Goal: Task Accomplishment & Management: Manage account settings

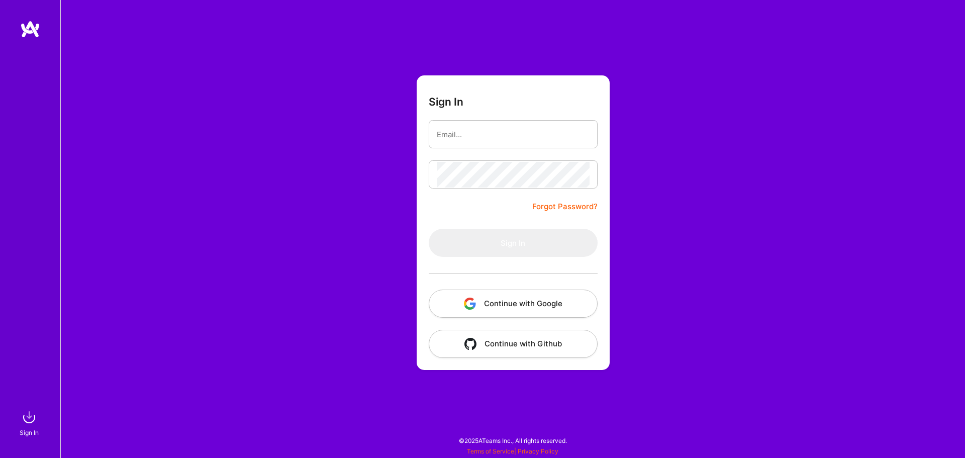
click at [558, 304] on button "Continue with Google" at bounding box center [513, 303] width 169 height 28
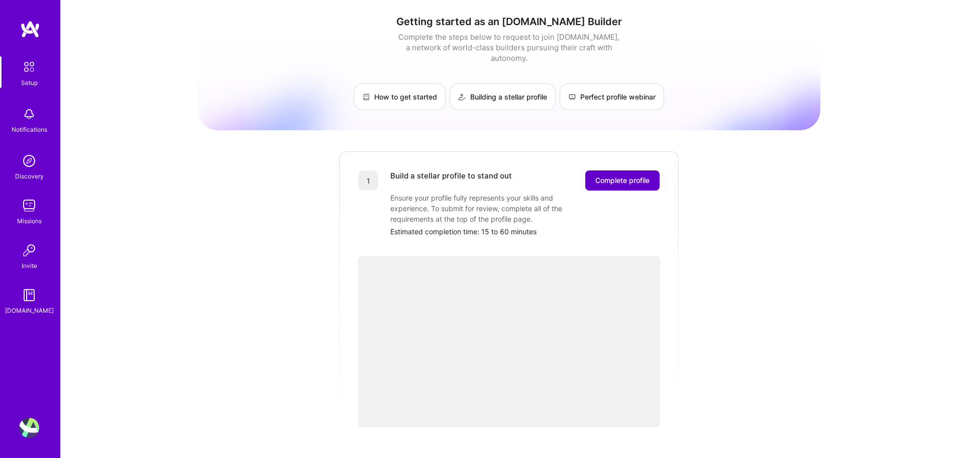
click at [630, 175] on span "Complete profile" at bounding box center [622, 180] width 54 height 10
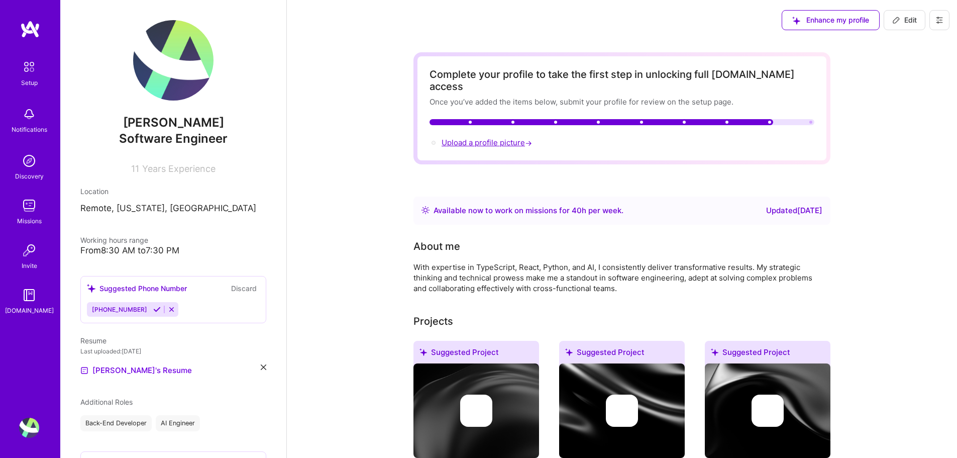
click at [503, 138] on span "Upload a profile picture →" at bounding box center [488, 143] width 92 height 10
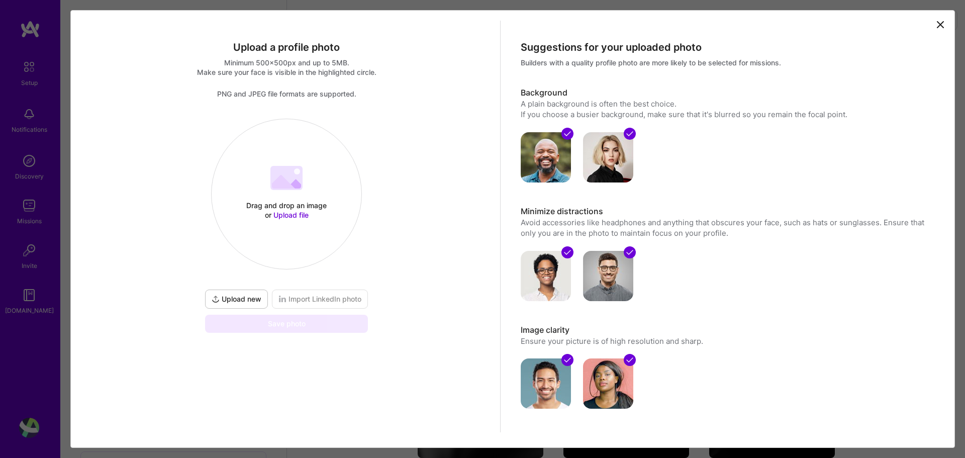
click at [934, 24] on icon at bounding box center [940, 25] width 12 height 12
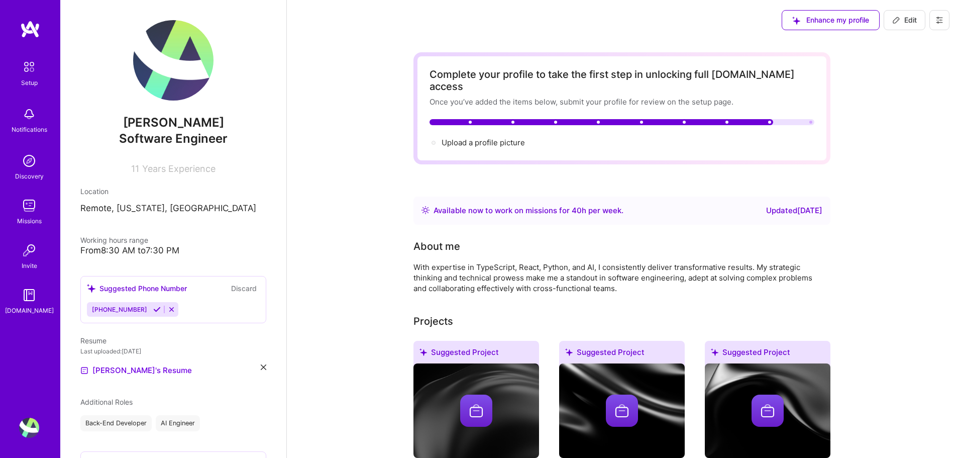
click at [214, 139] on span "Software Engineer" at bounding box center [173, 138] width 109 height 15
click at [208, 133] on span "Software Engineer" at bounding box center [173, 138] width 109 height 15
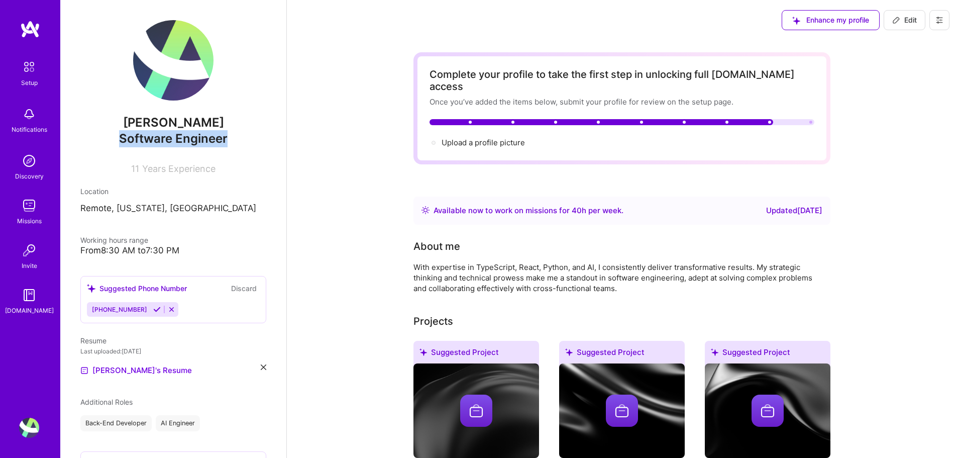
click at [208, 133] on span "Software Engineer" at bounding box center [173, 138] width 109 height 15
click at [125, 202] on p "Remote, [US_STATE], [GEOGRAPHIC_DATA]" at bounding box center [173, 208] width 186 height 12
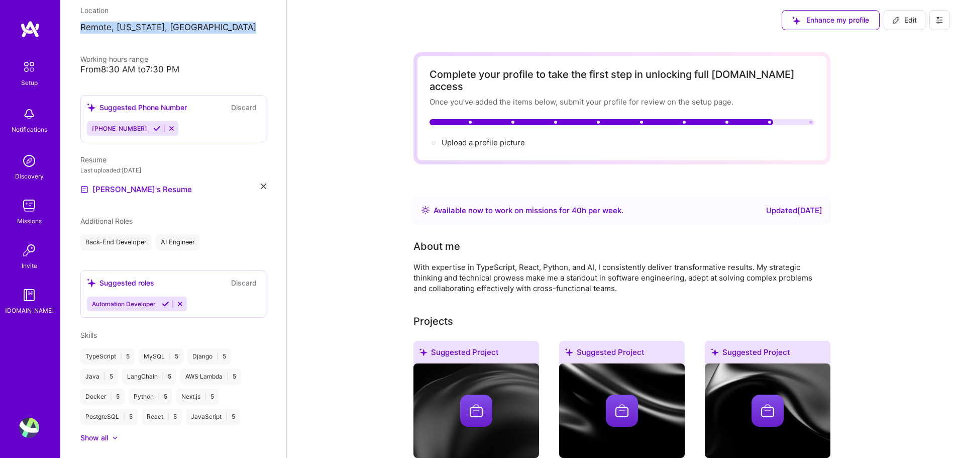
scroll to position [271, 0]
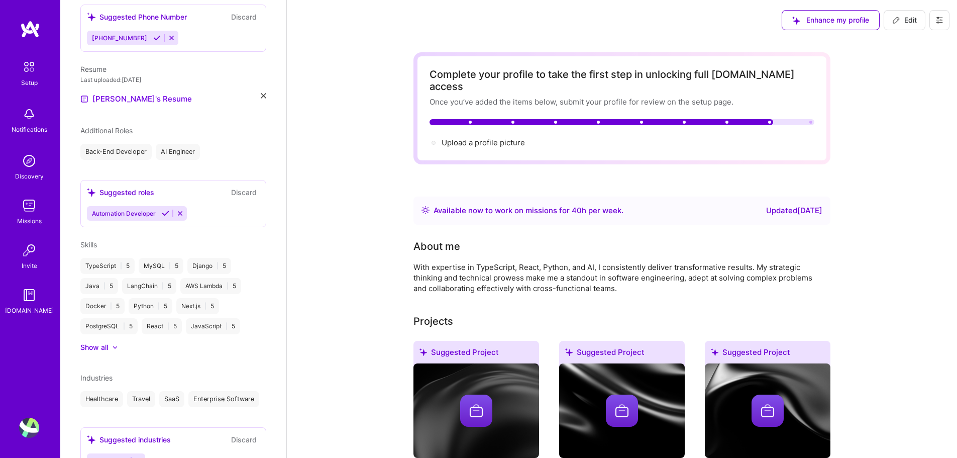
click at [177, 213] on icon at bounding box center [180, 213] width 8 height 8
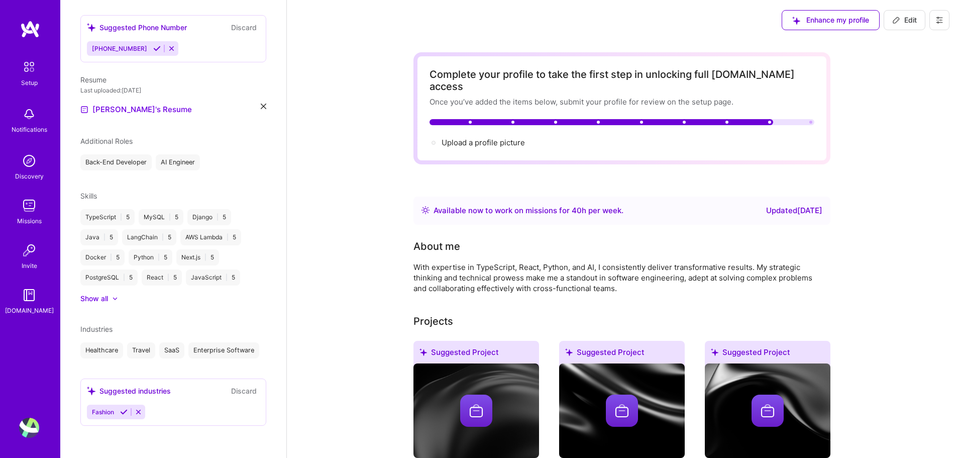
click at [121, 154] on div "Back-End Developer" at bounding box center [115, 162] width 71 height 16
click at [199, 155] on div "AI Engineer" at bounding box center [178, 162] width 44 height 16
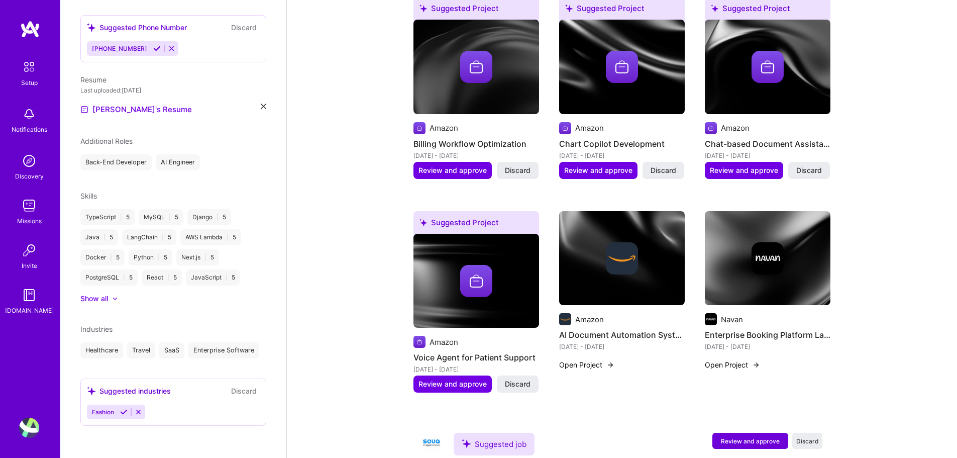
scroll to position [495, 0]
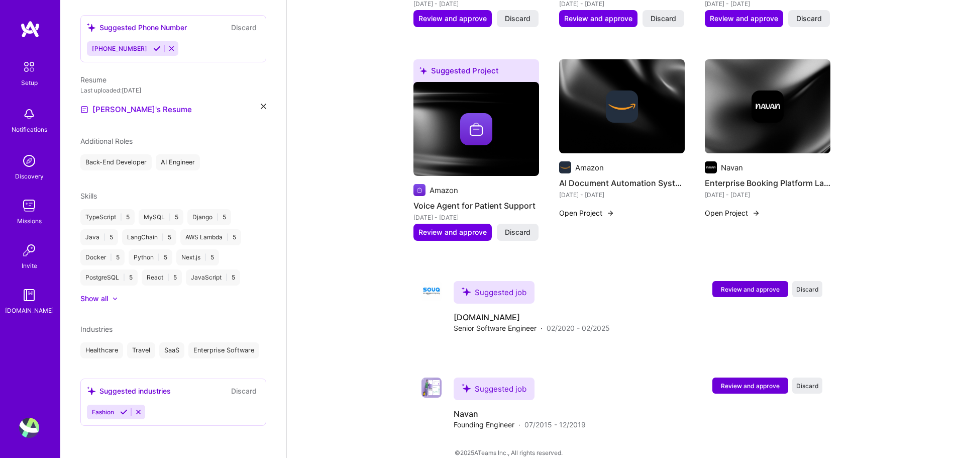
click at [229, 390] on button "Discard" at bounding box center [244, 391] width 32 height 12
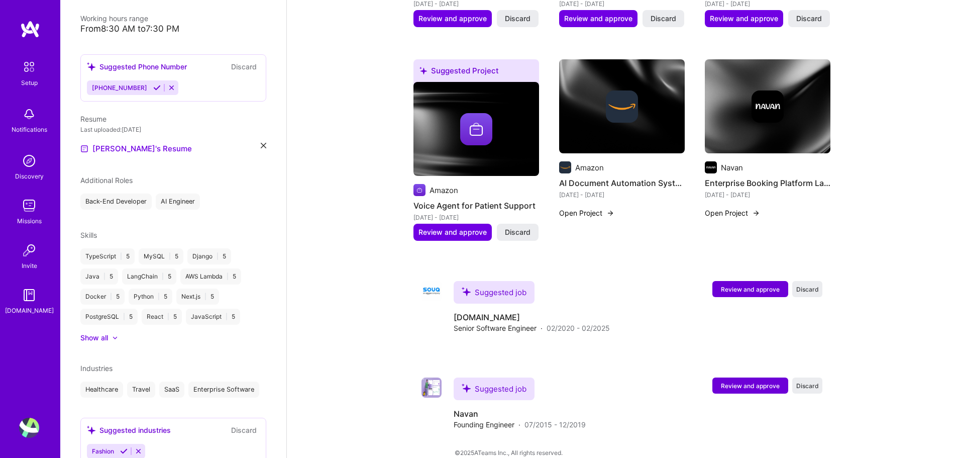
scroll to position [281, 0]
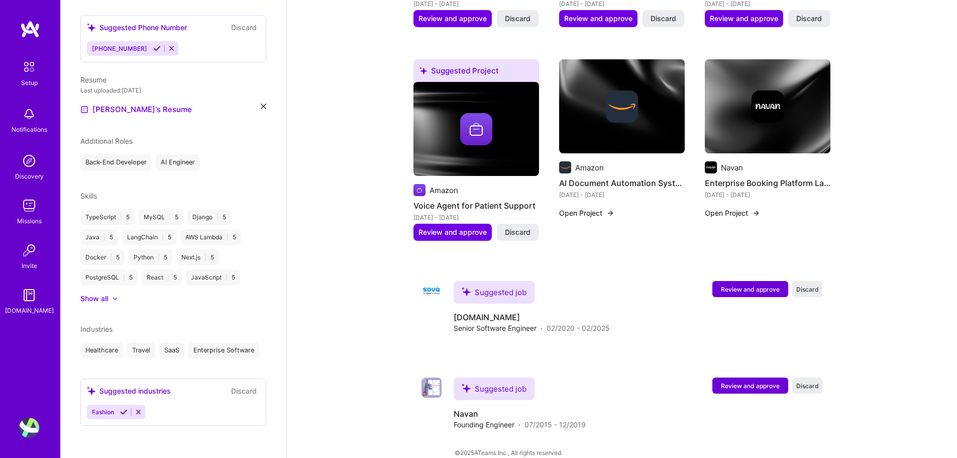
click at [122, 324] on div "Industries Healthcare Travel SaaS Enterprise Software" at bounding box center [173, 341] width 186 height 35
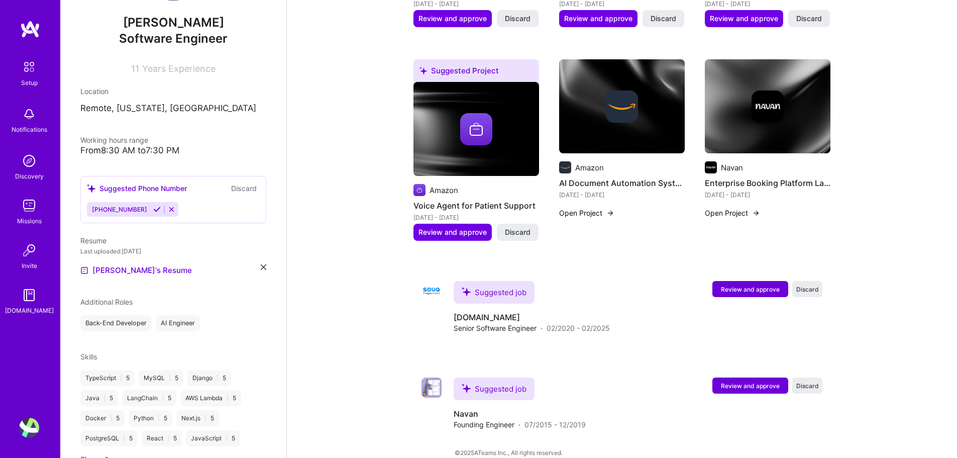
click at [153, 209] on icon at bounding box center [157, 209] width 8 height 8
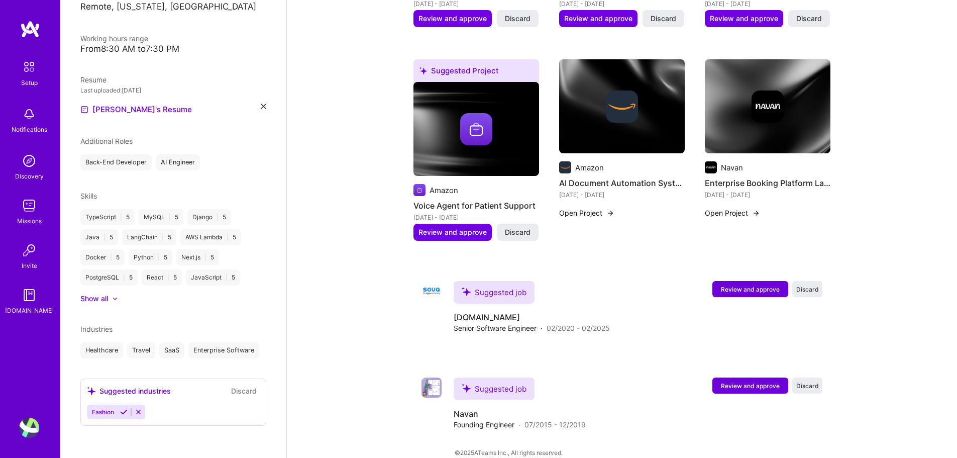
scroll to position [222, 0]
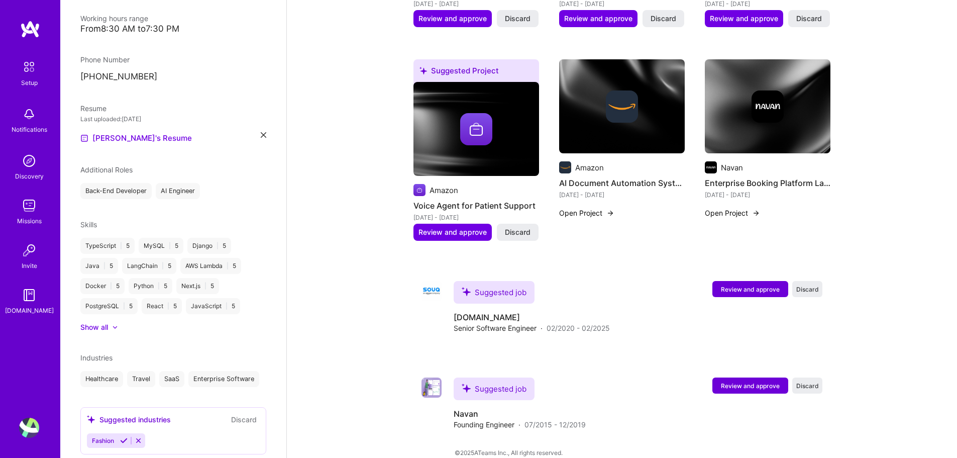
click at [103, 376] on div "Healthcare" at bounding box center [101, 379] width 43 height 16
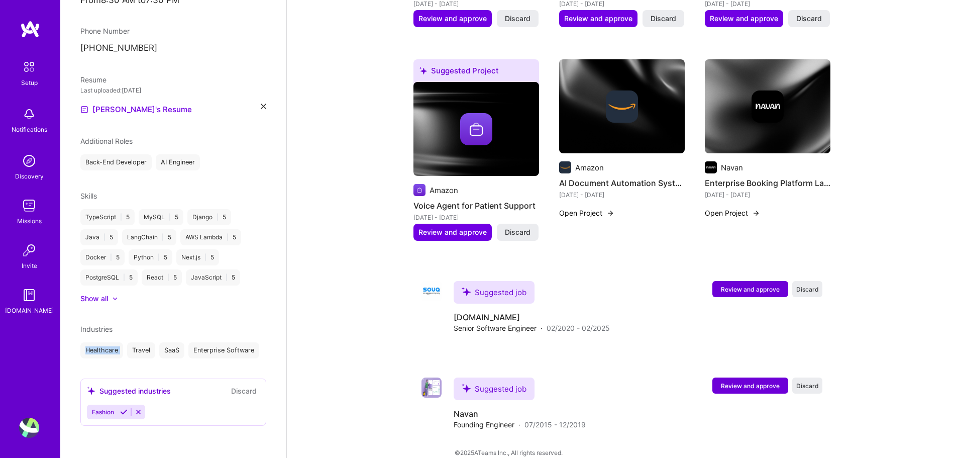
scroll to position [270, 0]
click at [137, 399] on div "Suggested industries Discard Fashion" at bounding box center [173, 401] width 186 height 47
click at [126, 393] on div "Suggested industries" at bounding box center [129, 390] width 84 height 11
click at [108, 389] on div "Suggested industries" at bounding box center [129, 390] width 84 height 11
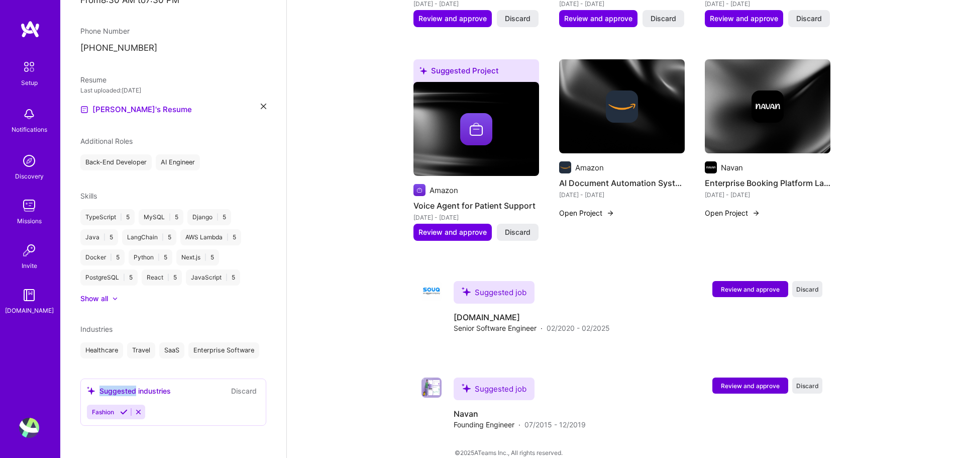
click at [142, 412] on icon at bounding box center [139, 412] width 8 height 8
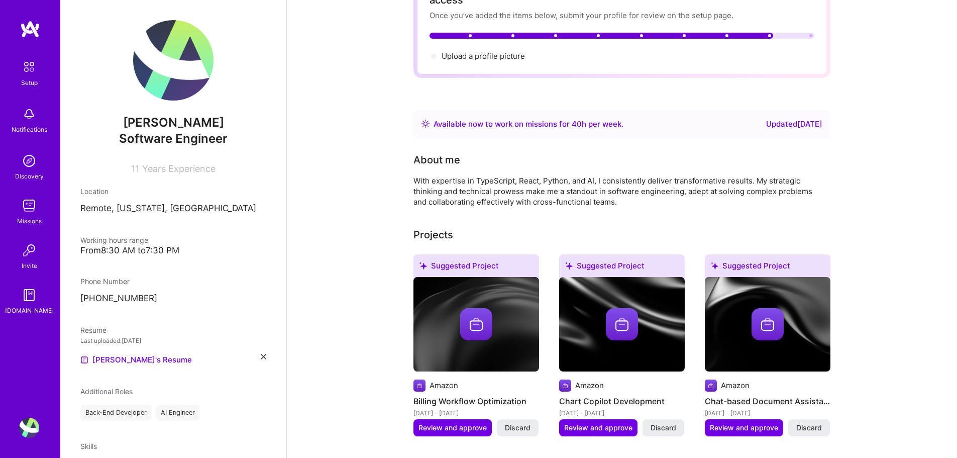
scroll to position [43, 0]
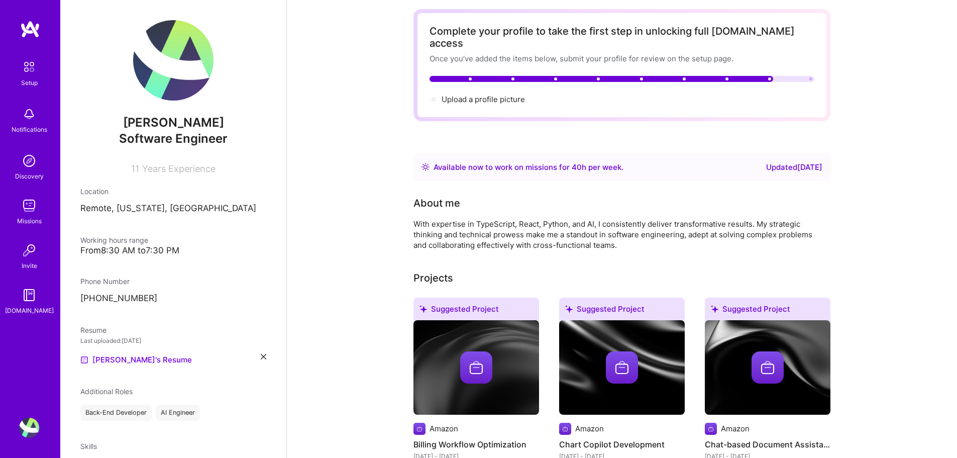
click at [144, 296] on p "[PHONE_NUMBER]" at bounding box center [173, 298] width 186 height 12
click at [150, 251] on div "From 8:30 AM to 7:30 PM" at bounding box center [173, 250] width 186 height 11
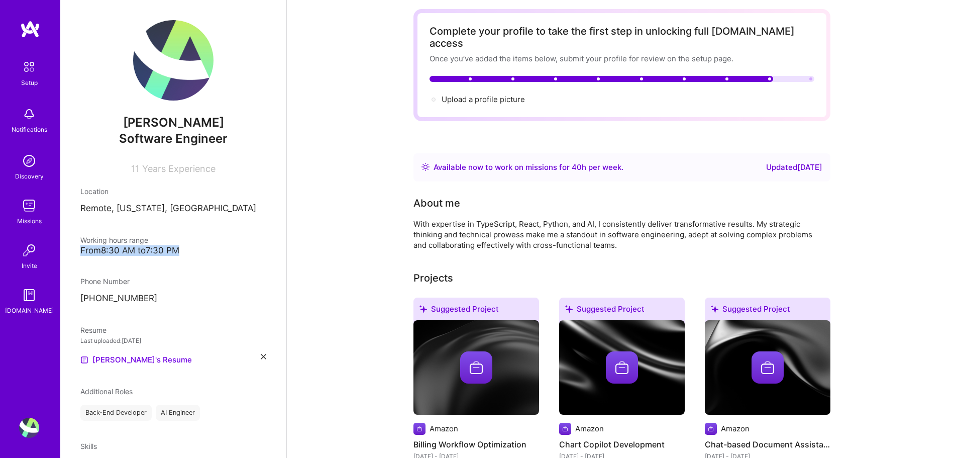
click at [150, 251] on div "From 8:30 AM to 7:30 PM" at bounding box center [173, 250] width 186 height 11
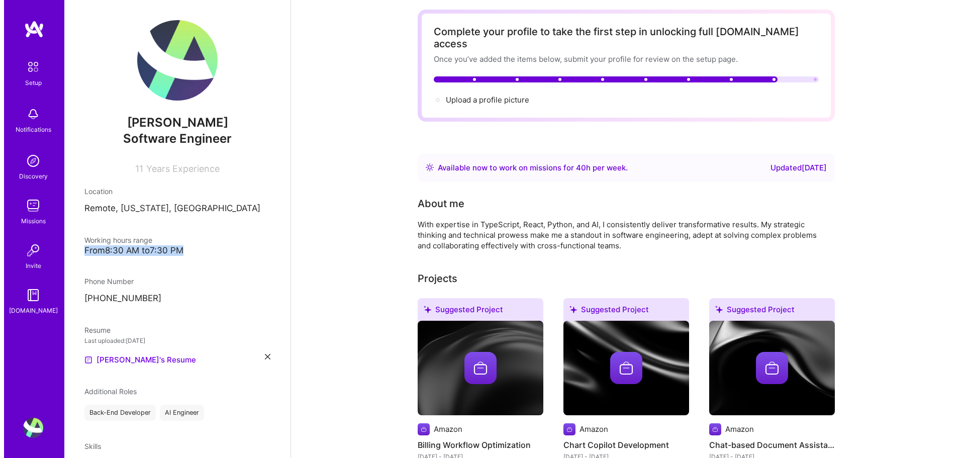
scroll to position [0, 0]
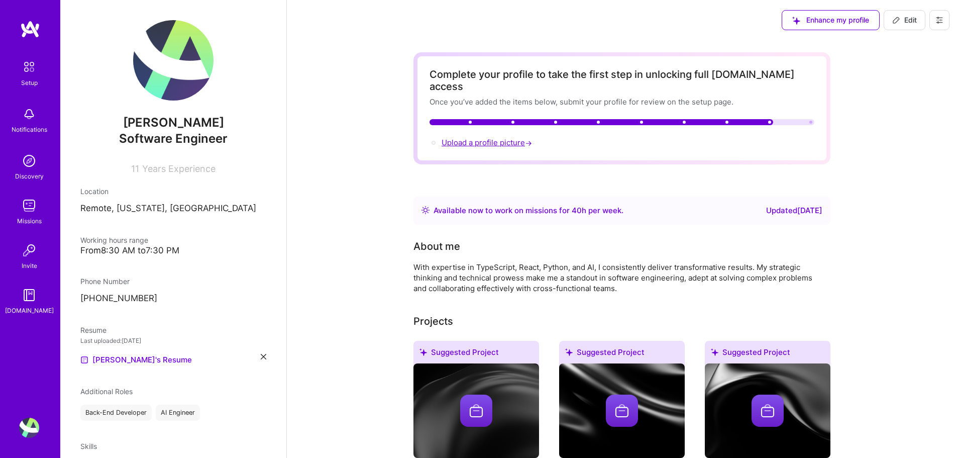
click at [498, 138] on span "Upload a profile picture →" at bounding box center [488, 143] width 92 height 10
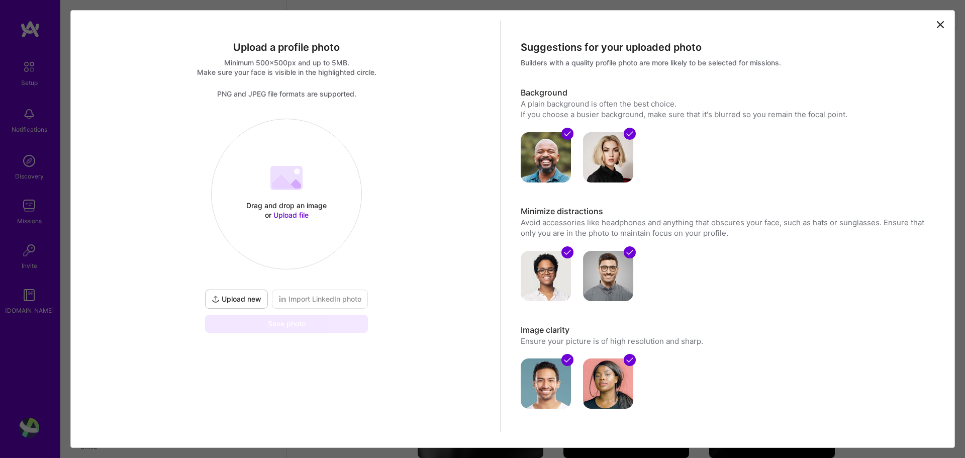
click at [298, 194] on div "Drag and drop an image or Upload file Upload file" at bounding box center [287, 194] width 150 height 107
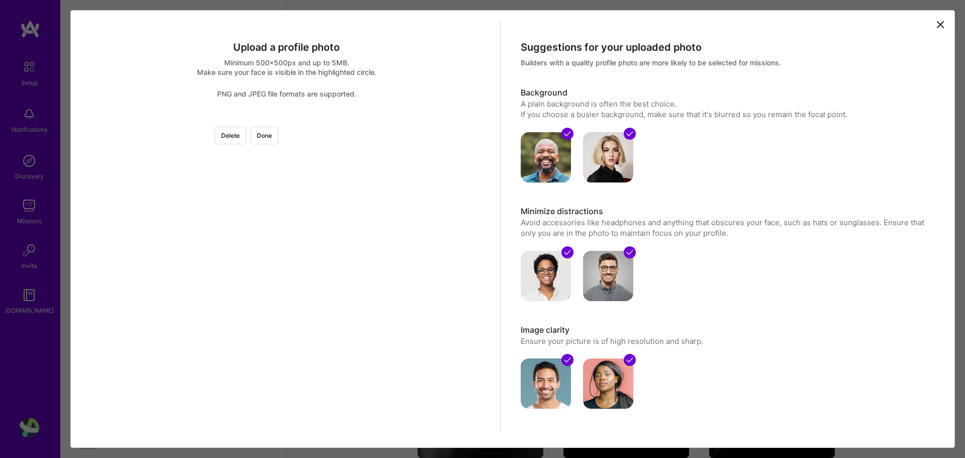
click at [293, 273] on div at bounding box center [414, 247] width 257 height 257
drag, startPoint x: 386, startPoint y: 137, endPoint x: 539, endPoint y: 132, distance: 152.8
click at [278, 137] on button "Done" at bounding box center [264, 136] width 28 height 18
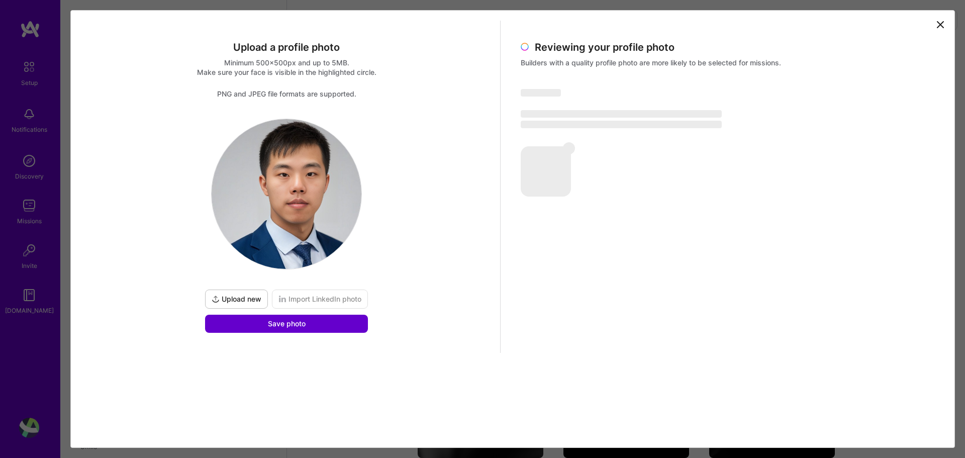
click at [285, 325] on span "Save photo" at bounding box center [287, 324] width 38 height 10
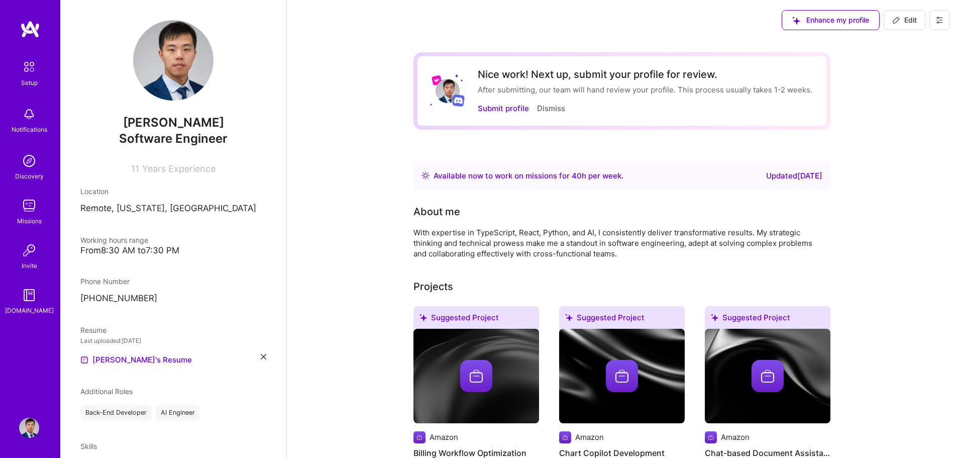
click at [682, 89] on div "After submitting, our team will hand review your profile. This process usually …" at bounding box center [645, 89] width 335 height 11
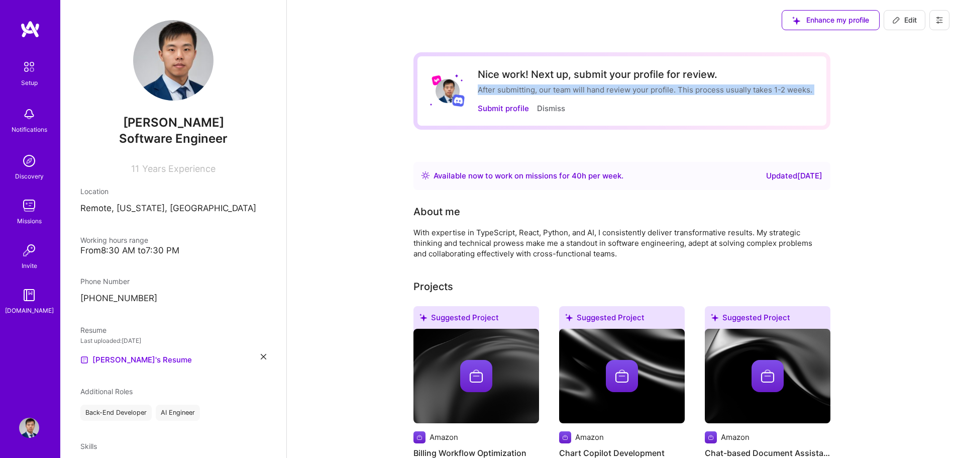
click at [682, 89] on div "After submitting, our team will hand review your profile. This process usually …" at bounding box center [645, 89] width 335 height 11
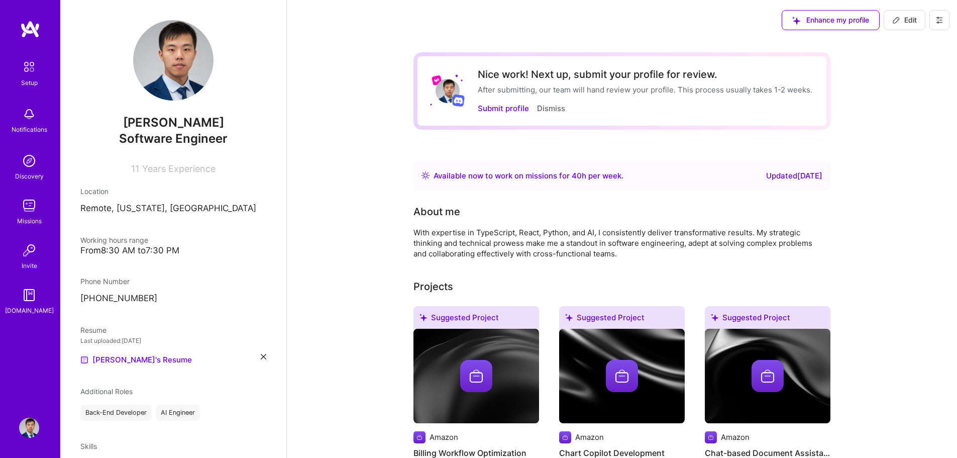
click at [685, 91] on div "After submitting, our team will hand review your profile. This process usually …" at bounding box center [645, 89] width 335 height 11
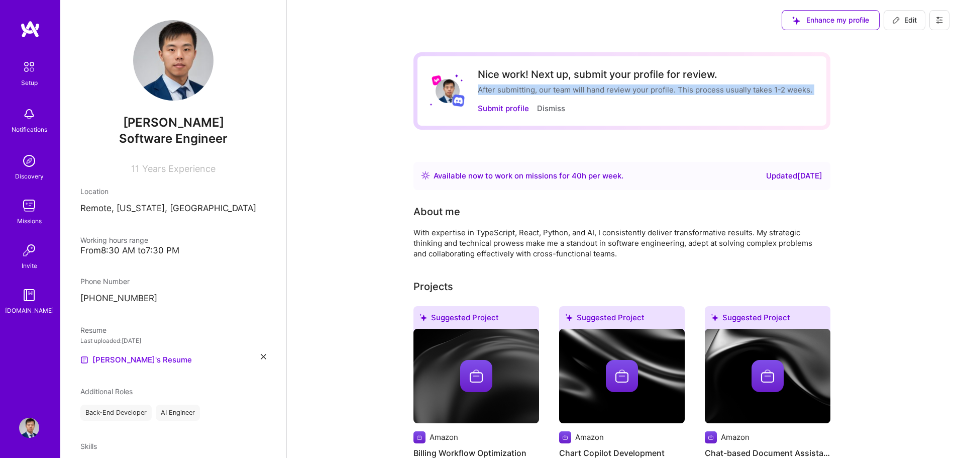
click at [685, 91] on div "After submitting, our team will hand review your profile. This process usually …" at bounding box center [645, 89] width 335 height 11
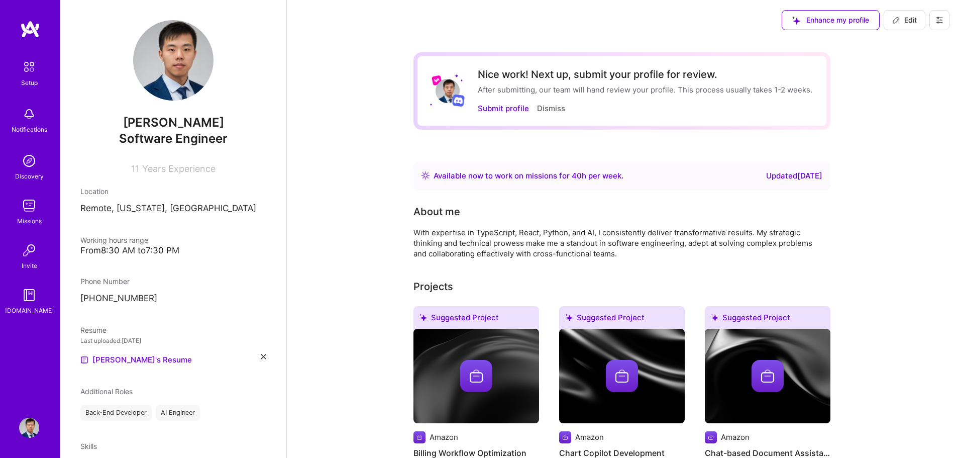
click at [183, 140] on span "Software Engineer" at bounding box center [173, 138] width 109 height 15
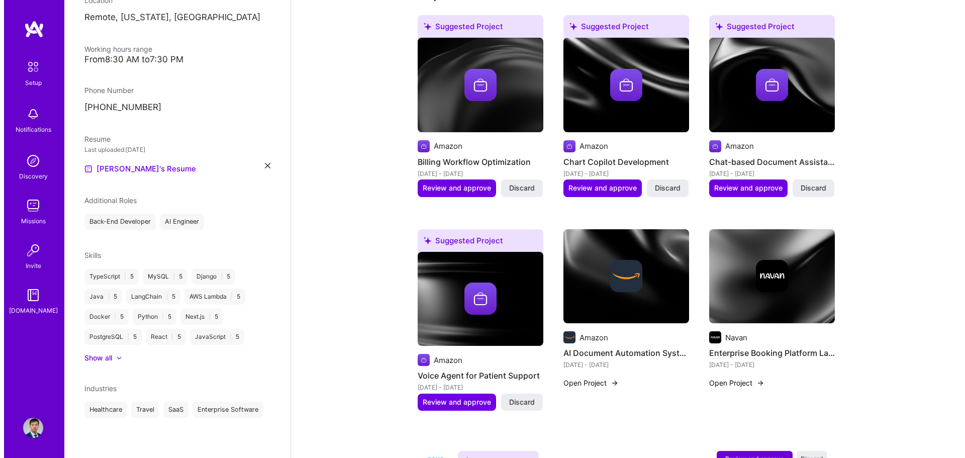
scroll to position [292, 0]
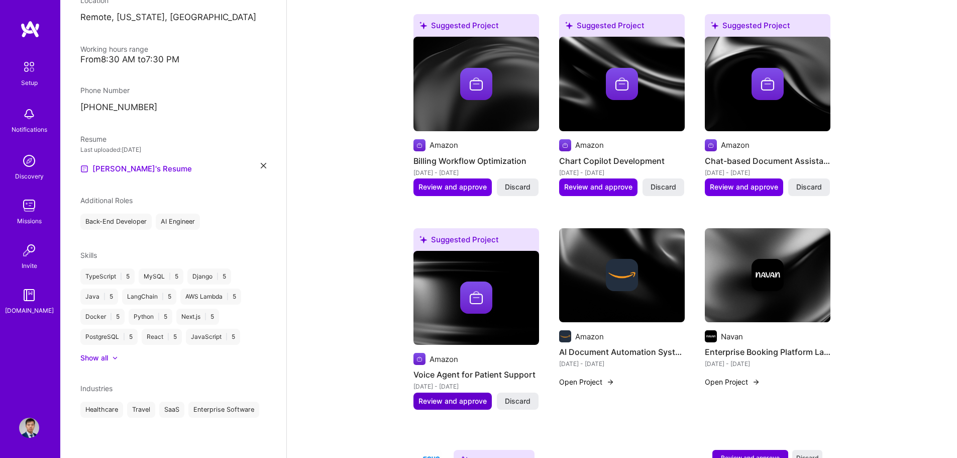
click at [479, 406] on button "Review and approve" at bounding box center [452, 400] width 78 height 17
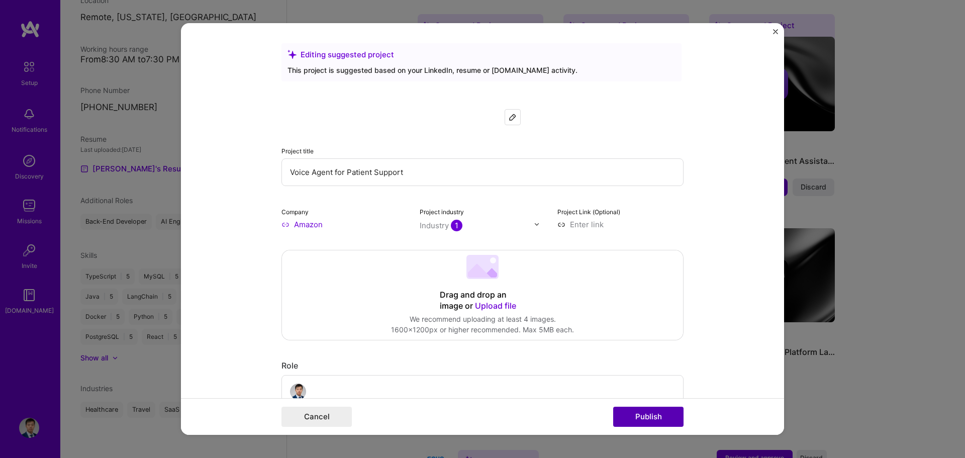
drag, startPoint x: 647, startPoint y: 411, endPoint x: 642, endPoint y: 406, distance: 7.5
click at [646, 411] on button "Publish" at bounding box center [648, 416] width 70 height 20
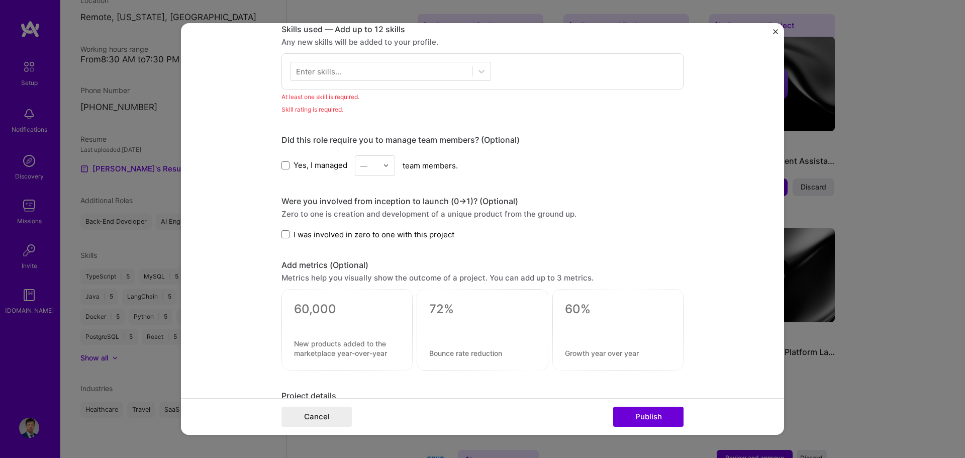
scroll to position [502, 0]
click at [316, 74] on div "Enter skills..." at bounding box center [318, 70] width 45 height 11
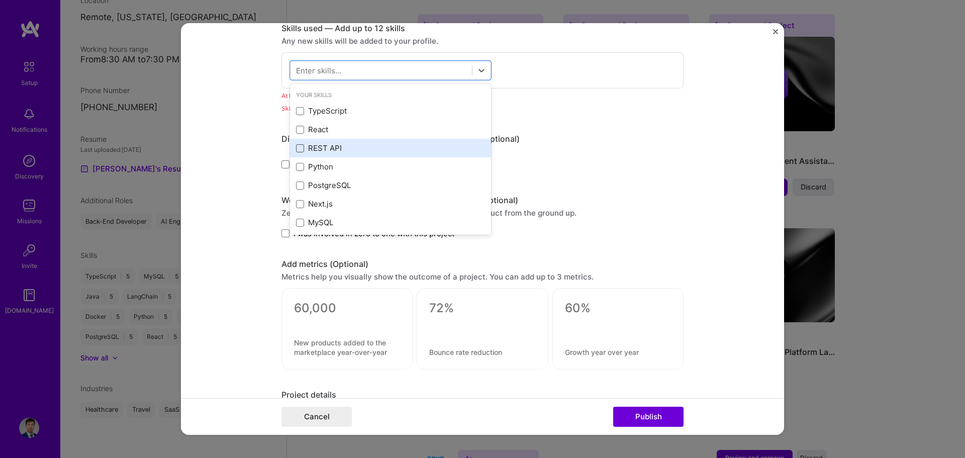
click at [296, 150] on span at bounding box center [300, 148] width 8 height 8
click at [0, 0] on input "checkbox" at bounding box center [0, 0] width 0 height 0
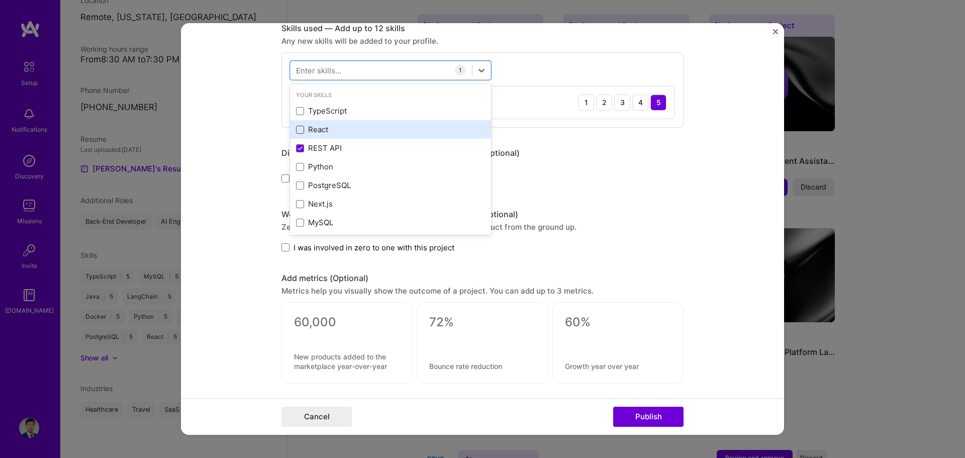
click at [299, 130] on span at bounding box center [300, 130] width 8 height 8
click at [0, 0] on input "checkbox" at bounding box center [0, 0] width 0 height 0
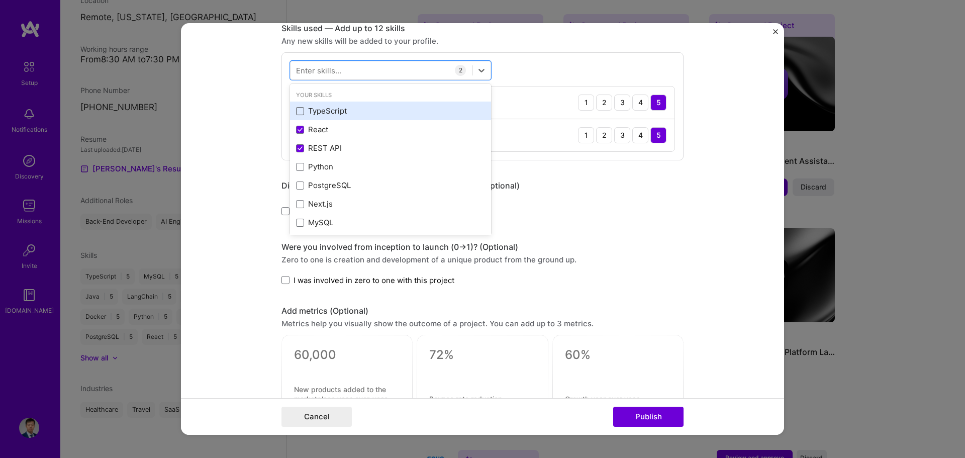
click at [296, 111] on span at bounding box center [300, 111] width 8 height 8
click at [0, 0] on input "checkbox" at bounding box center [0, 0] width 0 height 0
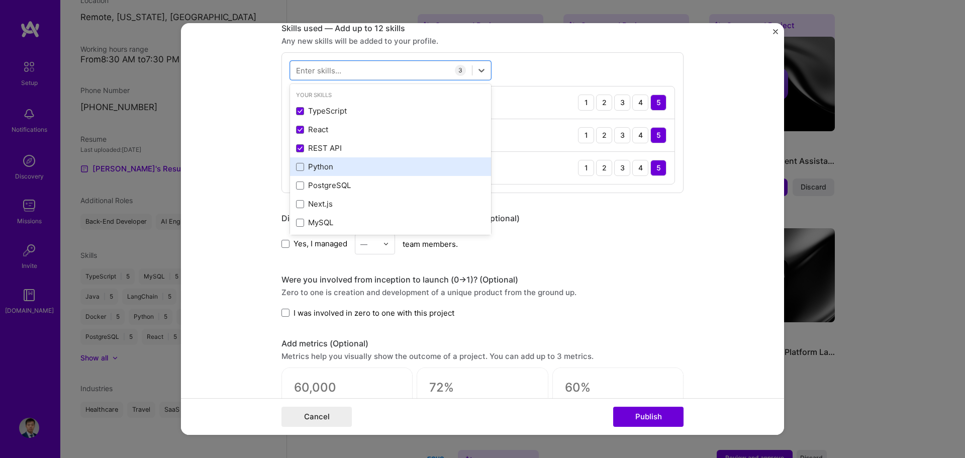
click at [291, 160] on div "Python" at bounding box center [390, 166] width 201 height 19
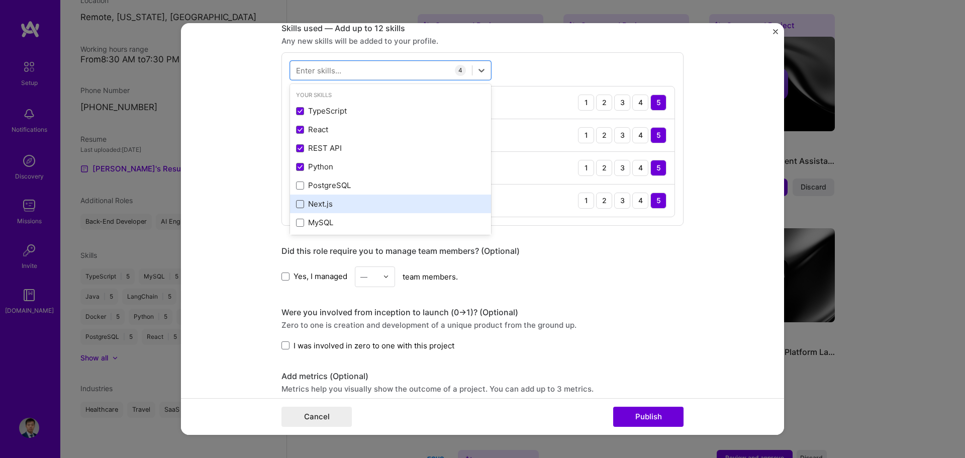
click at [297, 206] on span at bounding box center [300, 204] width 8 height 8
click at [0, 0] on input "checkbox" at bounding box center [0, 0] width 0 height 0
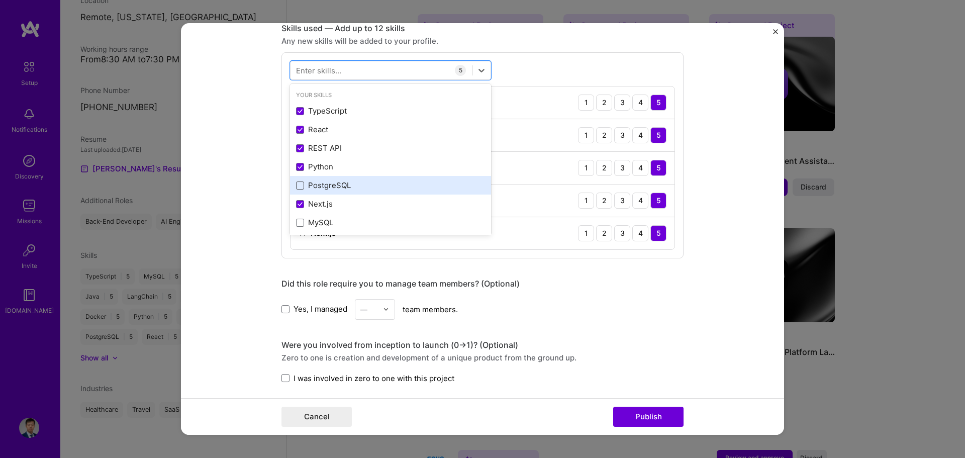
drag, startPoint x: 292, startPoint y: 186, endPoint x: 297, endPoint y: 188, distance: 5.9
click at [297, 188] on span at bounding box center [300, 185] width 8 height 8
click at [0, 0] on input "checkbox" at bounding box center [0, 0] width 0 height 0
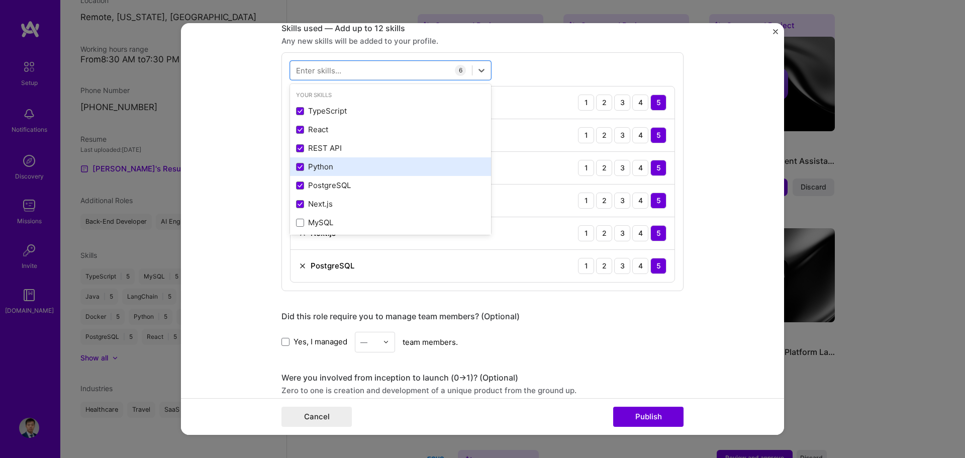
scroll to position [90, 0]
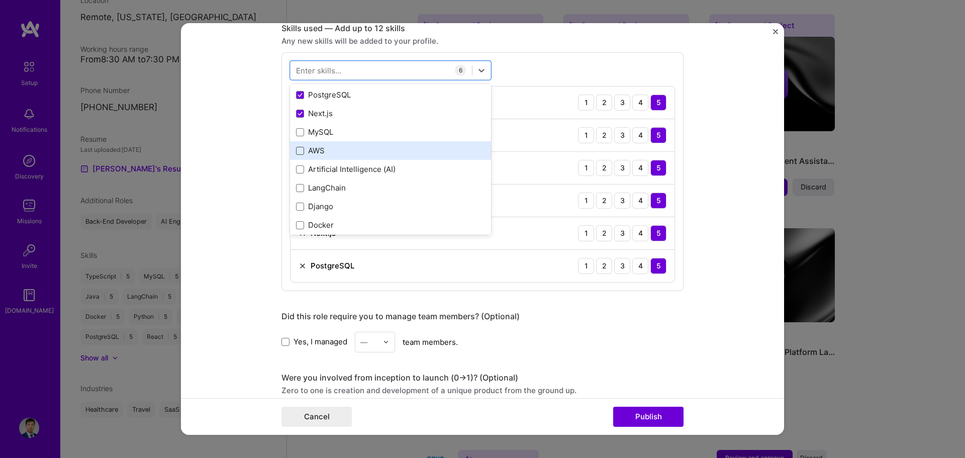
click at [296, 154] on span at bounding box center [300, 151] width 8 height 8
click at [0, 0] on input "checkbox" at bounding box center [0, 0] width 0 height 0
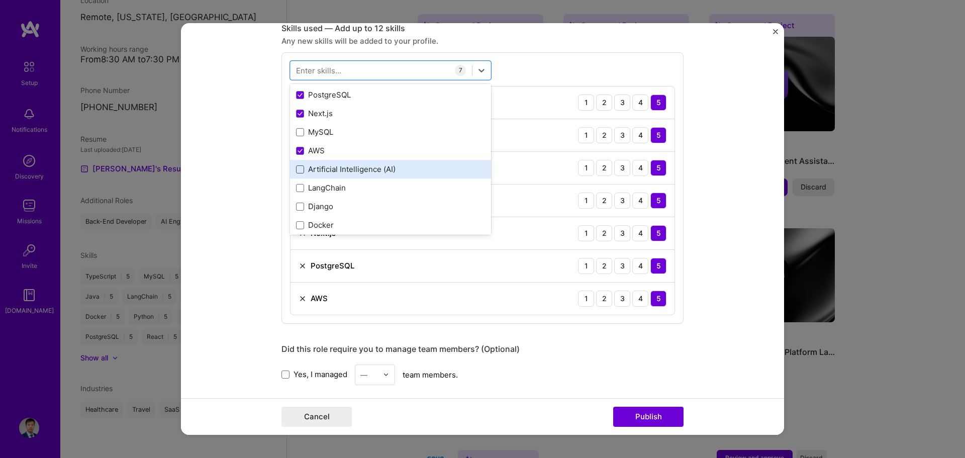
click at [297, 169] on span at bounding box center [300, 169] width 8 height 8
click at [0, 0] on input "checkbox" at bounding box center [0, 0] width 0 height 0
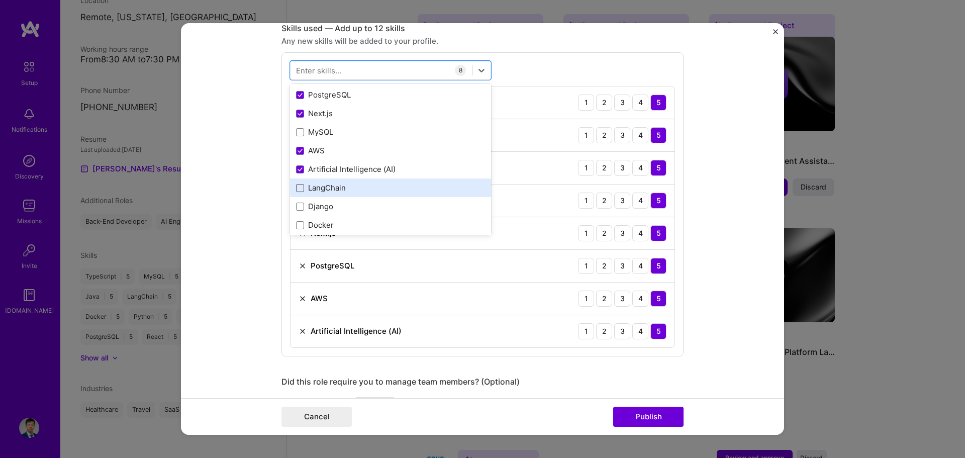
click at [296, 185] on span at bounding box center [300, 188] width 8 height 8
click at [0, 0] on input "checkbox" at bounding box center [0, 0] width 0 height 0
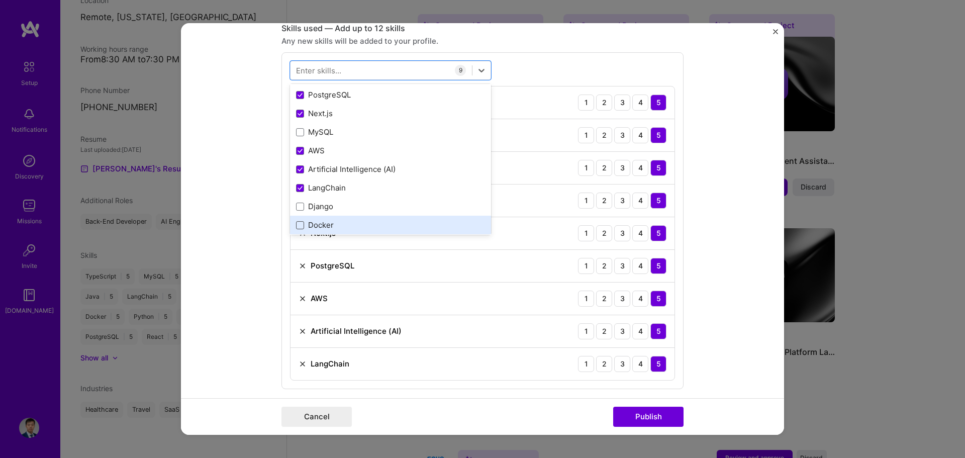
click at [298, 226] on span at bounding box center [300, 225] width 8 height 8
click at [0, 0] on input "checkbox" at bounding box center [0, 0] width 0 height 0
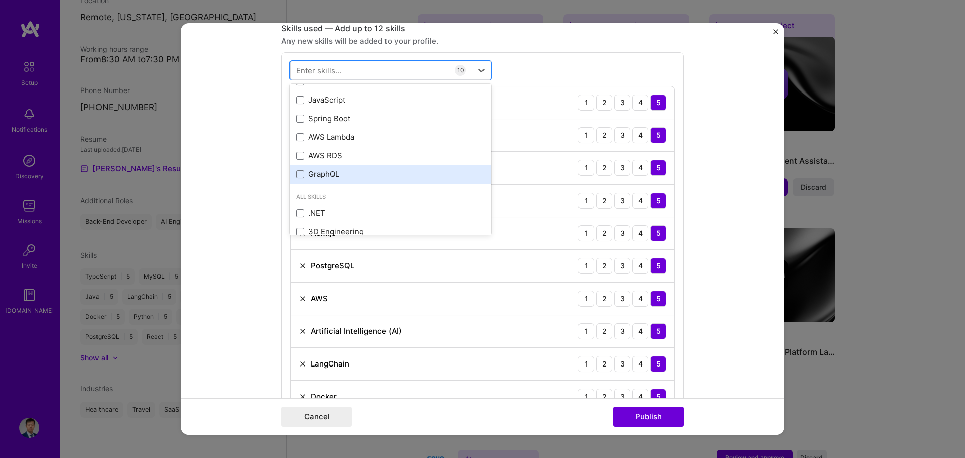
scroll to position [181, 0]
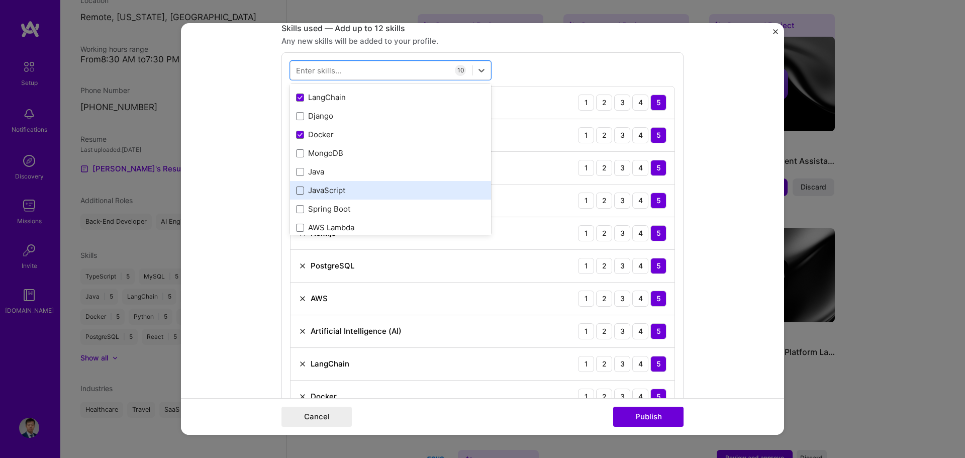
click at [296, 192] on span at bounding box center [300, 190] width 8 height 8
click at [0, 0] on input "checkbox" at bounding box center [0, 0] width 0 height 0
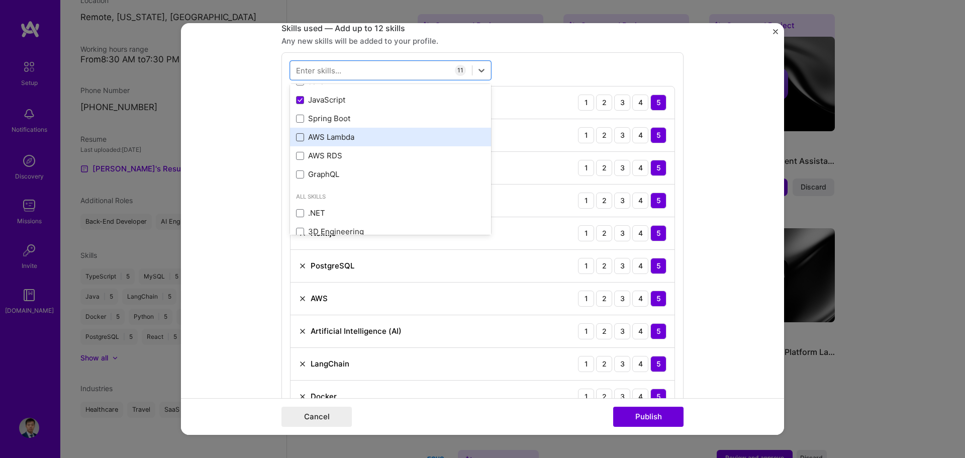
click at [296, 139] on span at bounding box center [300, 137] width 8 height 8
click at [0, 0] on input "checkbox" at bounding box center [0, 0] width 0 height 0
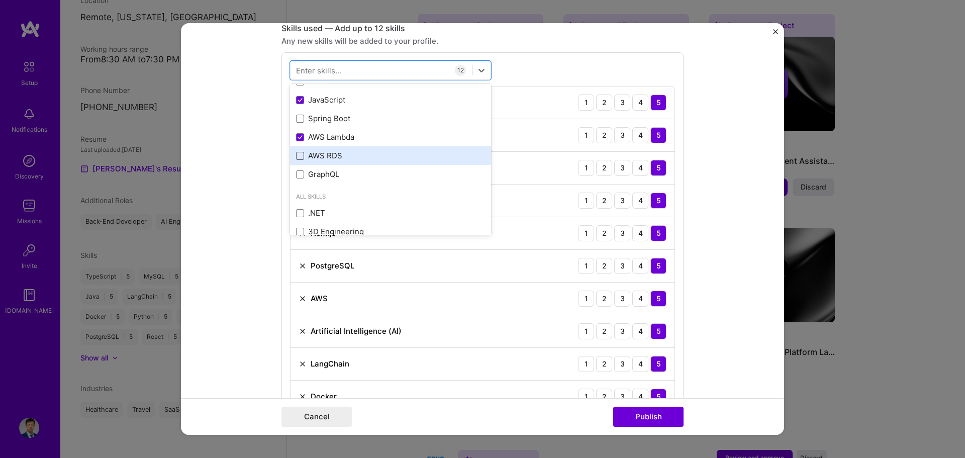
click at [297, 154] on span at bounding box center [300, 156] width 8 height 8
click at [0, 0] on input "checkbox" at bounding box center [0, 0] width 0 height 0
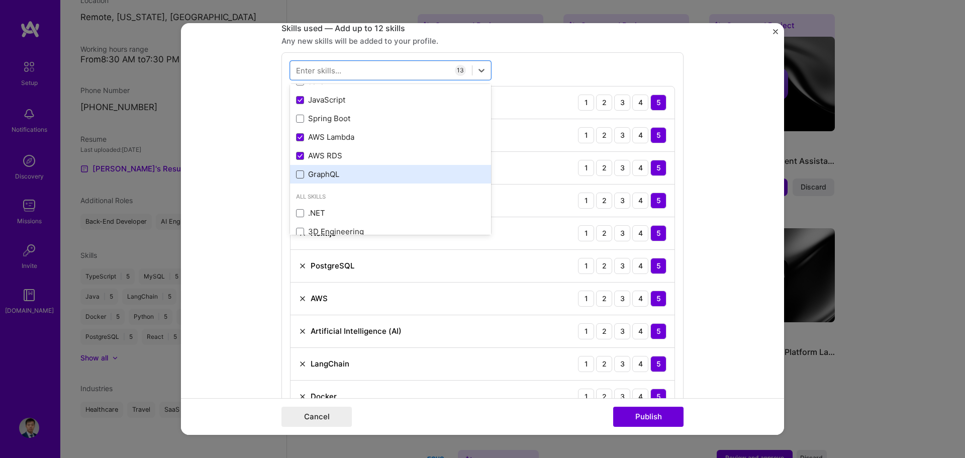
click at [298, 177] on span at bounding box center [300, 174] width 8 height 8
click at [0, 0] on input "checkbox" at bounding box center [0, 0] width 0 height 0
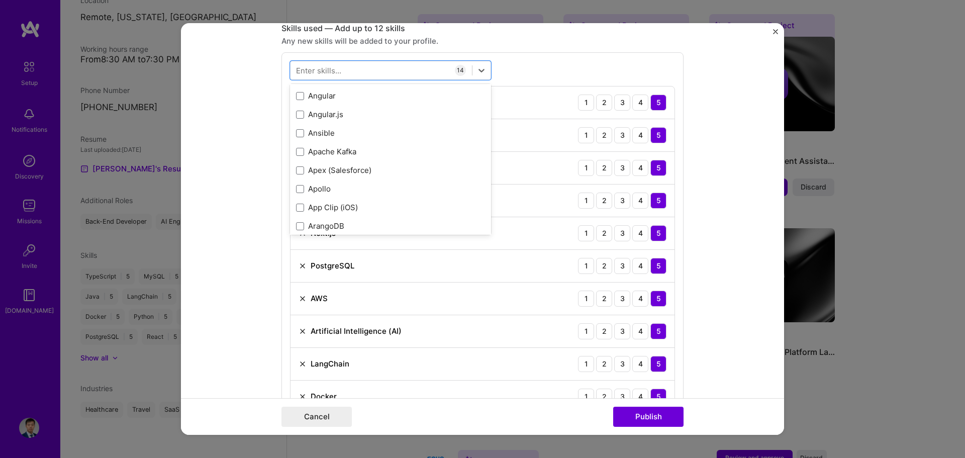
scroll to position [904, 0]
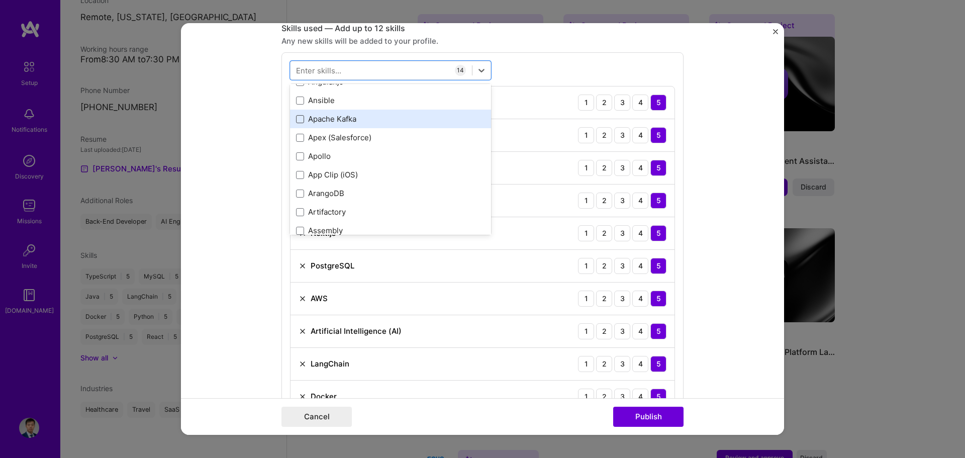
click at [296, 119] on span at bounding box center [300, 119] width 8 height 8
click at [0, 0] on input "checkbox" at bounding box center [0, 0] width 0 height 0
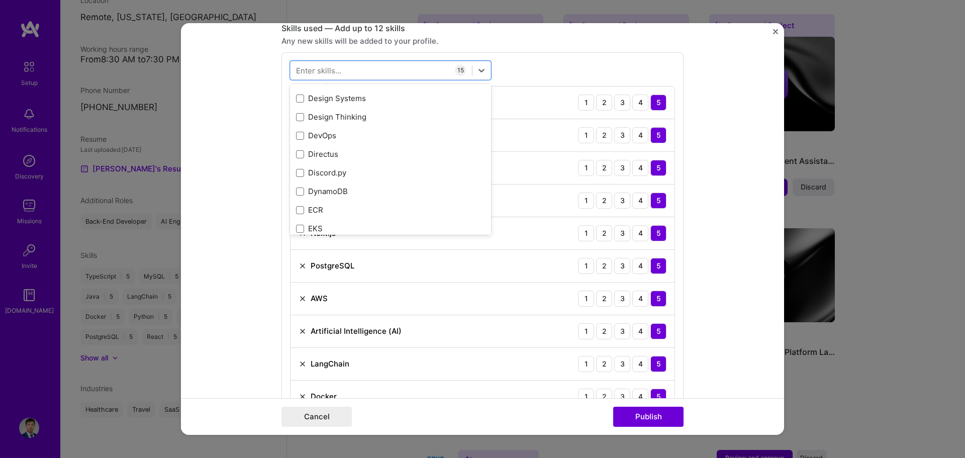
scroll to position [2261, 0]
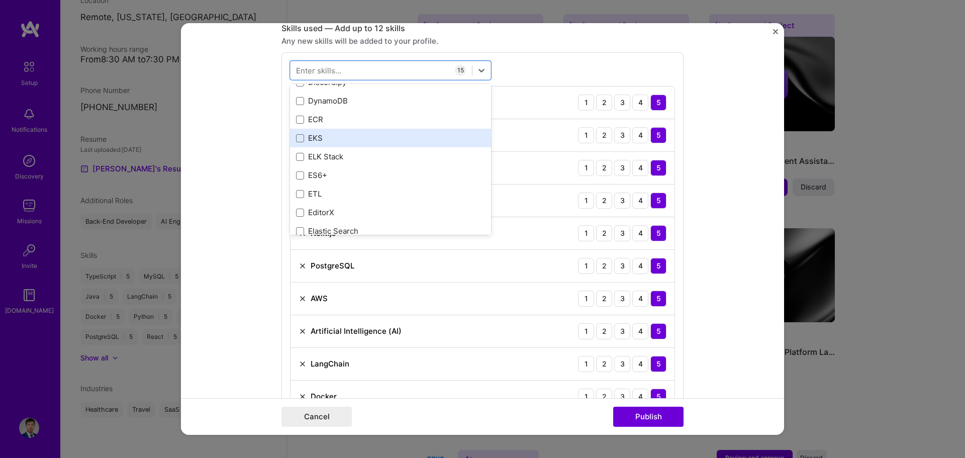
click at [342, 133] on div "EKS" at bounding box center [390, 138] width 189 height 11
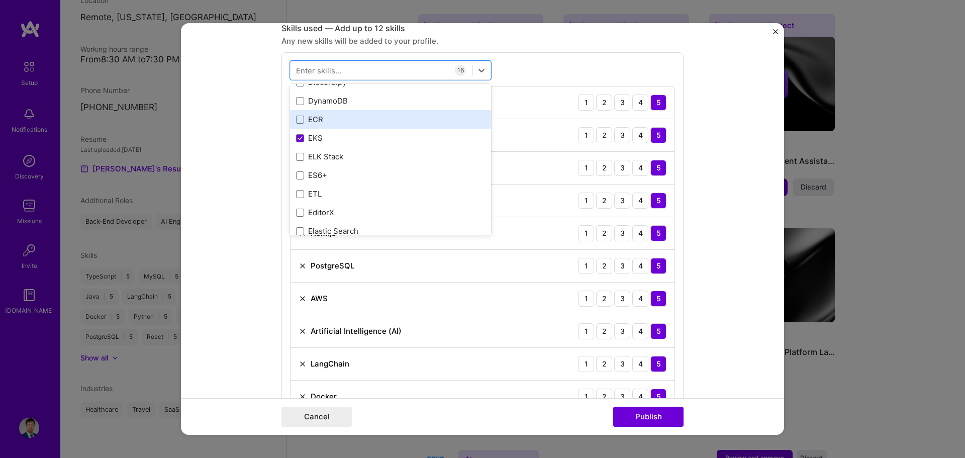
click at [339, 118] on div "ECR" at bounding box center [390, 119] width 189 height 11
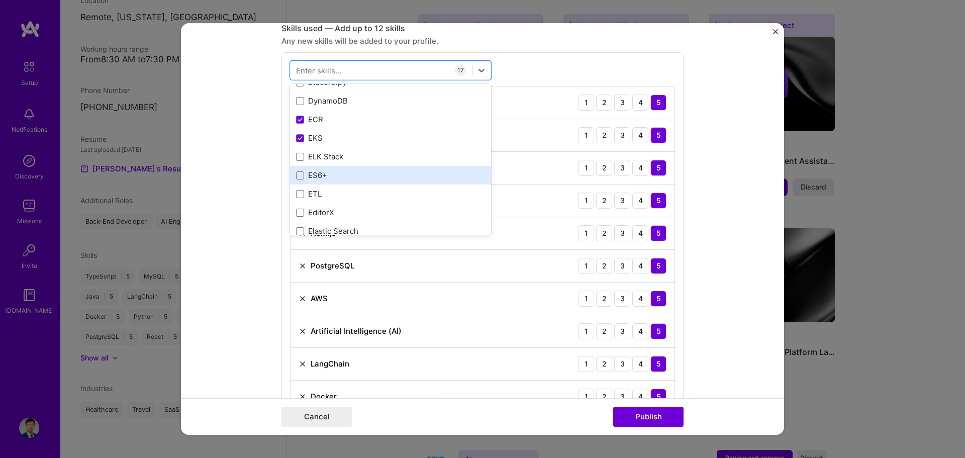
click at [370, 177] on div "ES6+" at bounding box center [390, 175] width 189 height 11
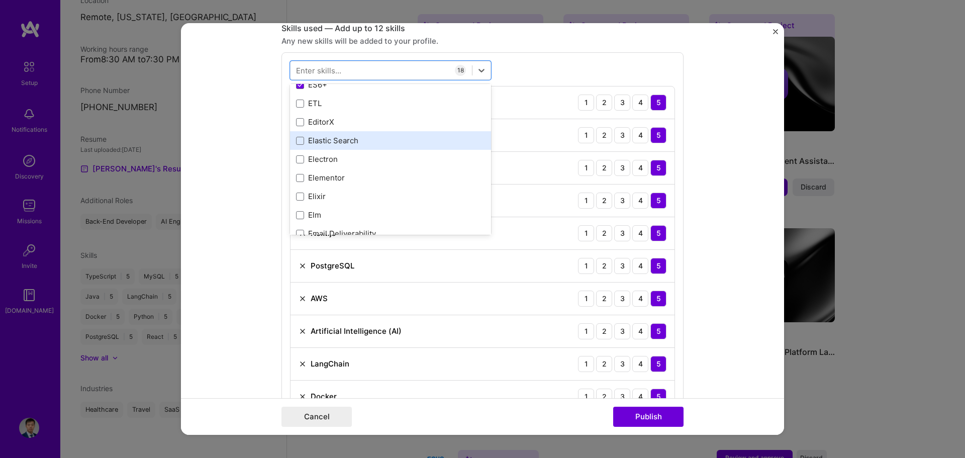
click at [378, 138] on div "Elastic Search" at bounding box center [390, 140] width 189 height 11
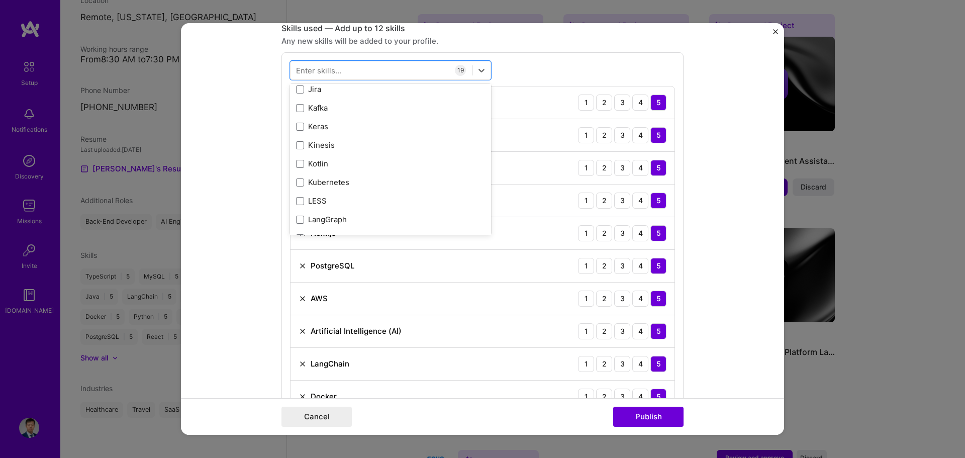
scroll to position [3708, 0]
click at [261, 221] on form "Editing suggested project This project is suggested based on your LinkedIn, res…" at bounding box center [482, 229] width 603 height 412
click at [658, 409] on button "Publish" at bounding box center [648, 416] width 70 height 20
click at [657, 415] on button "Publish" at bounding box center [648, 416] width 70 height 20
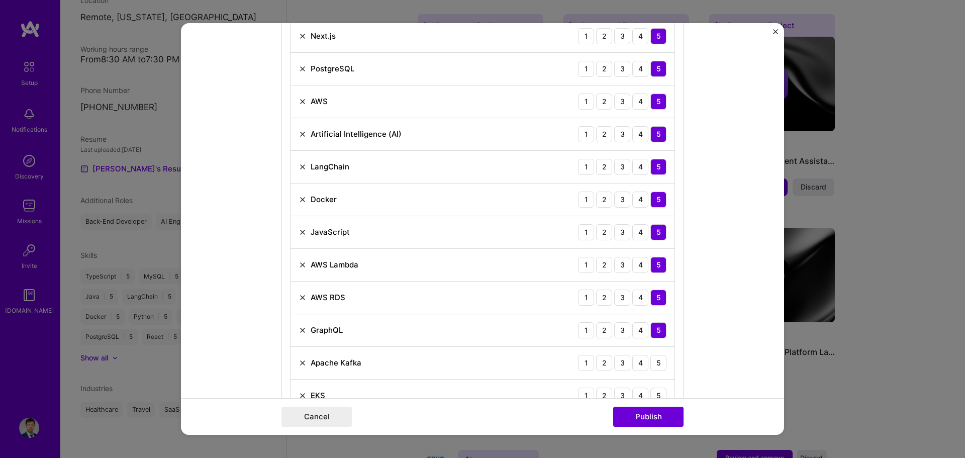
scroll to position [864, 0]
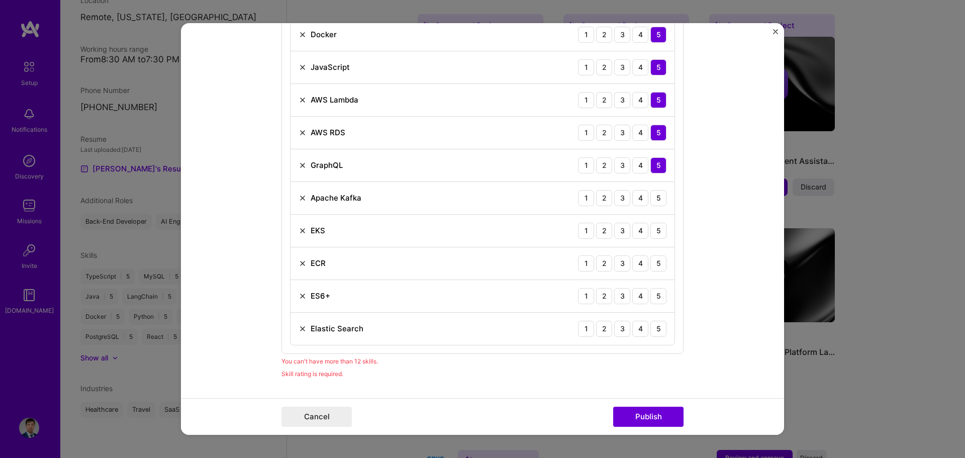
click at [298, 297] on img at bounding box center [302, 296] width 8 height 8
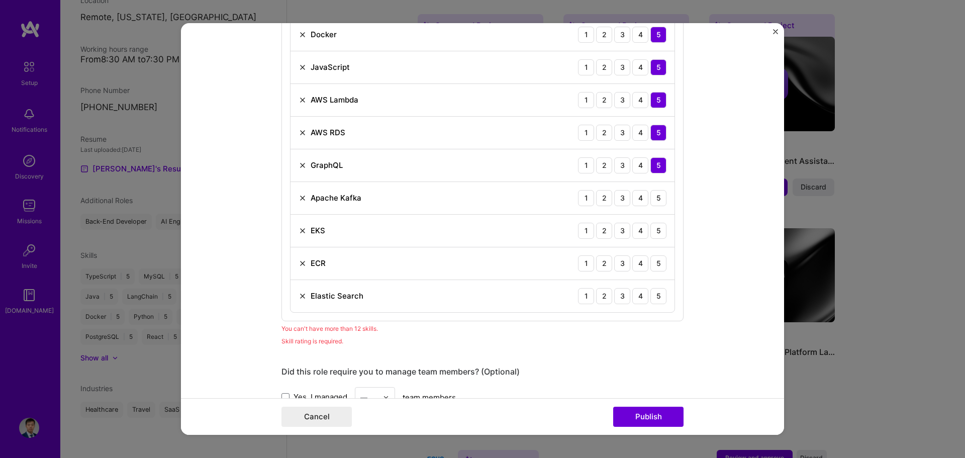
click at [298, 257] on div "ECR 1 2 3 4 5" at bounding box center [482, 263] width 384 height 33
click at [300, 232] on img at bounding box center [302, 231] width 8 height 8
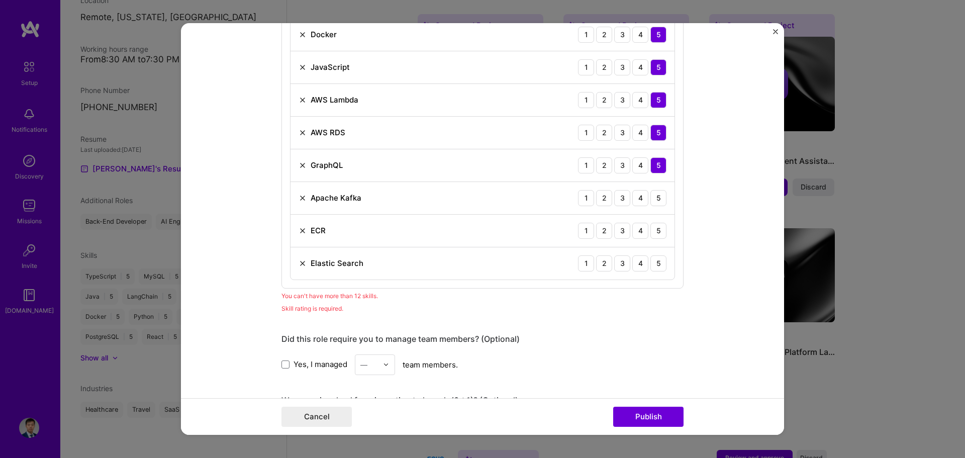
click at [298, 234] on div "ECR" at bounding box center [311, 230] width 27 height 11
click at [298, 230] on img at bounding box center [302, 231] width 8 height 8
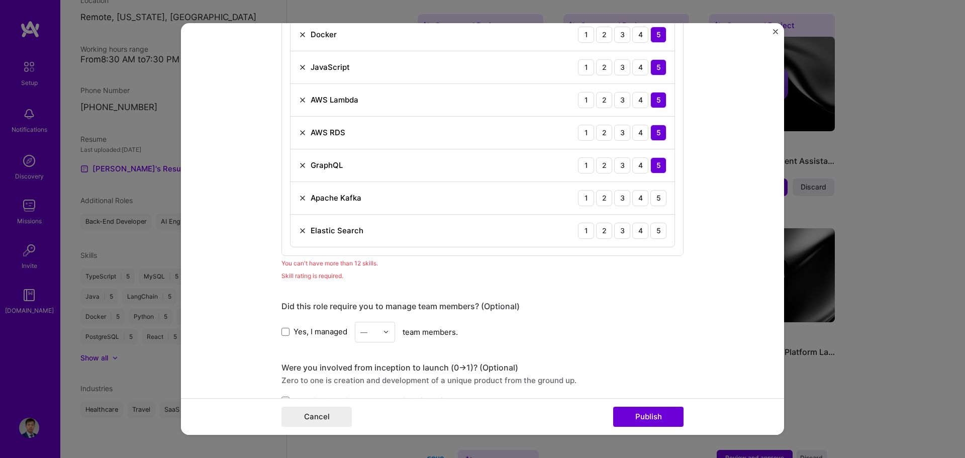
click at [298, 200] on img at bounding box center [302, 198] width 8 height 8
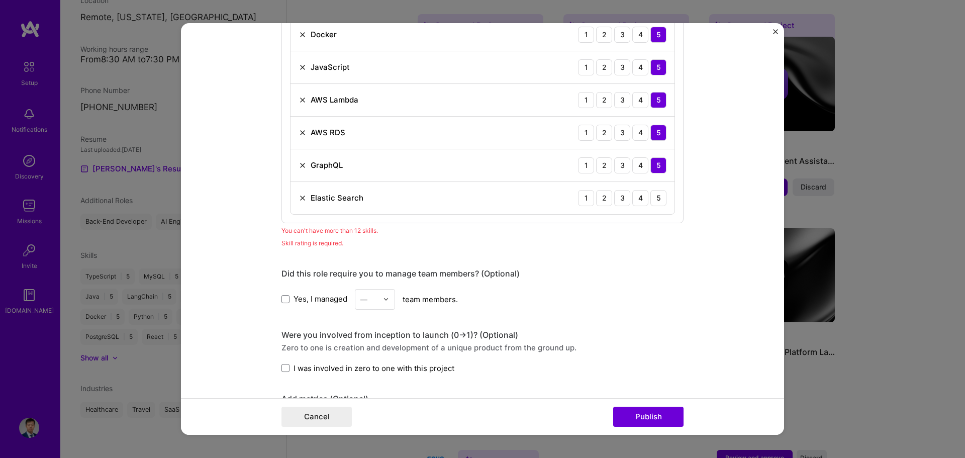
click at [299, 199] on img at bounding box center [302, 198] width 8 height 8
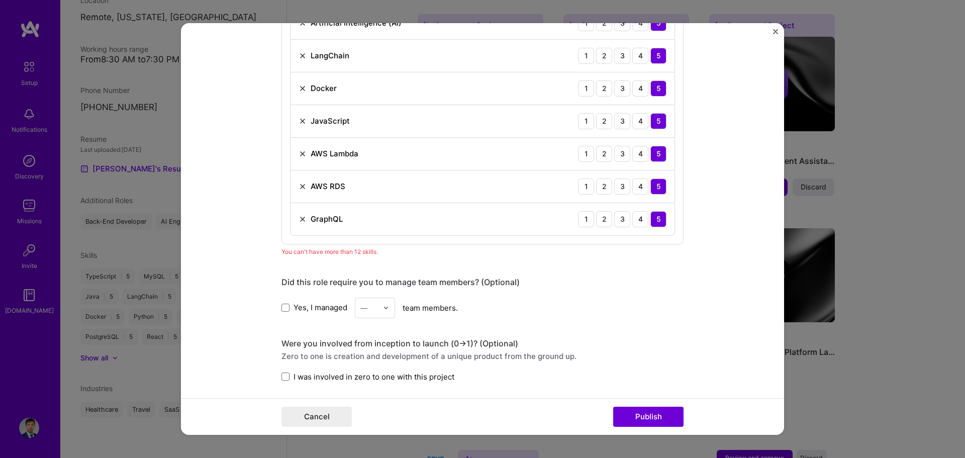
scroll to position [774, 0]
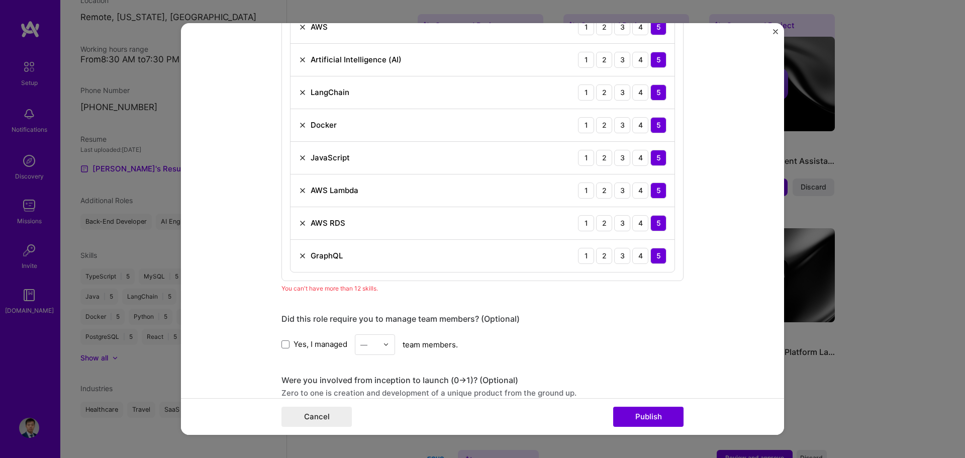
click at [300, 155] on img at bounding box center [302, 158] width 8 height 8
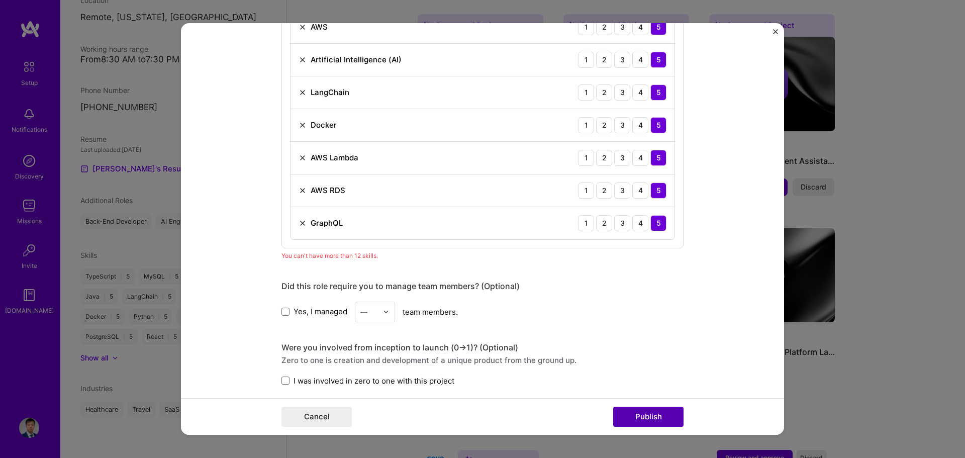
click at [652, 412] on button "Publish" at bounding box center [648, 416] width 70 height 20
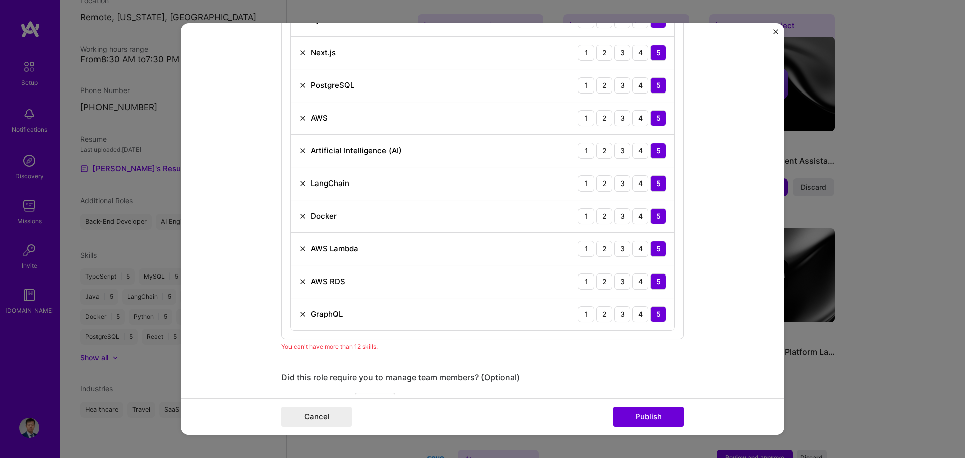
scroll to position [683, 0]
click at [301, 142] on div "Artificial Intelligence (AI) 1 2 3 4 5" at bounding box center [482, 150] width 384 height 33
click at [302, 151] on img at bounding box center [302, 150] width 8 height 8
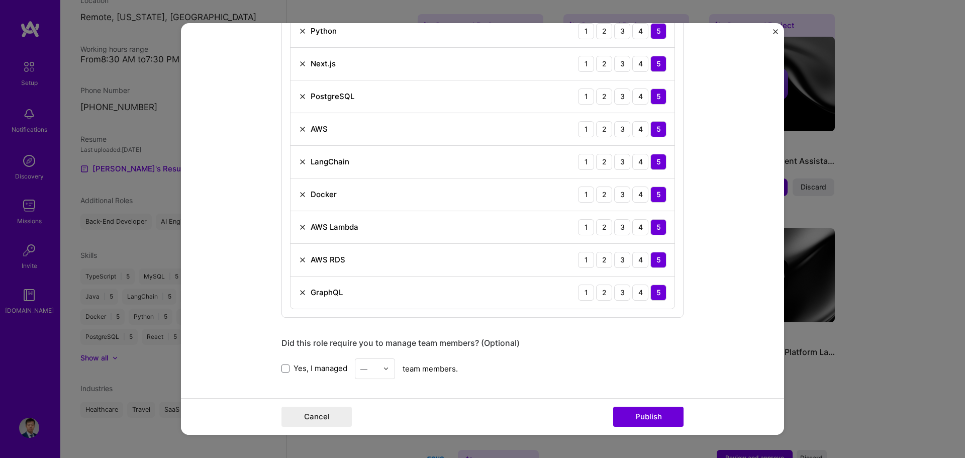
scroll to position [864, 0]
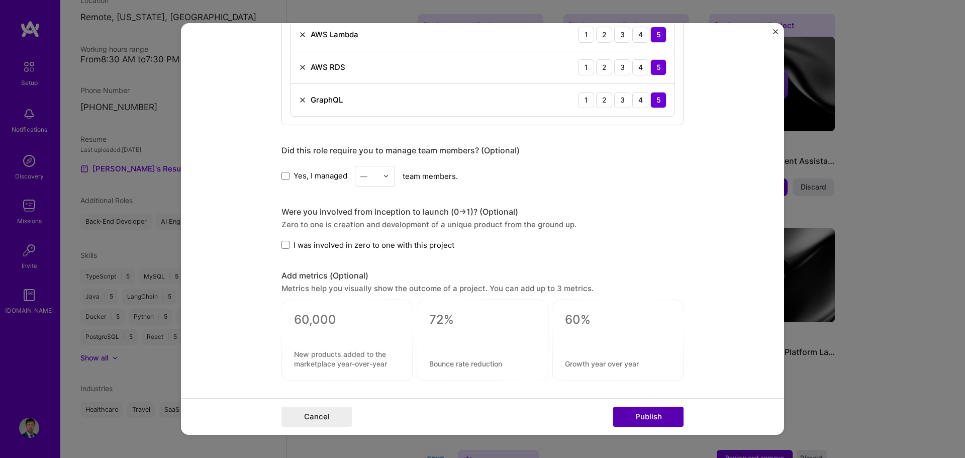
click at [672, 425] on button "Publish" at bounding box center [648, 416] width 70 height 20
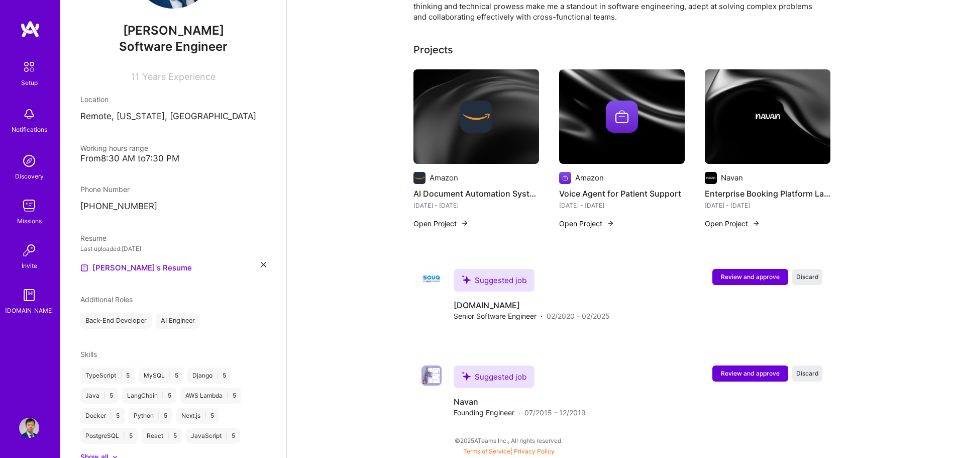
scroll to position [0, 0]
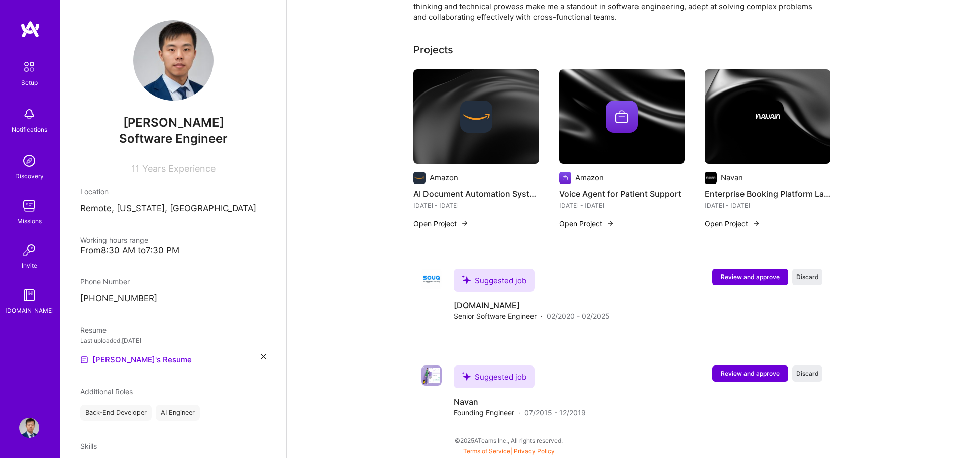
click at [129, 207] on p "Remote, [US_STATE], [GEOGRAPHIC_DATA]" at bounding box center [173, 208] width 186 height 12
click at [159, 147] on div "[PERSON_NAME] Software Engineer 11 Years Experience" at bounding box center [173, 97] width 186 height 154
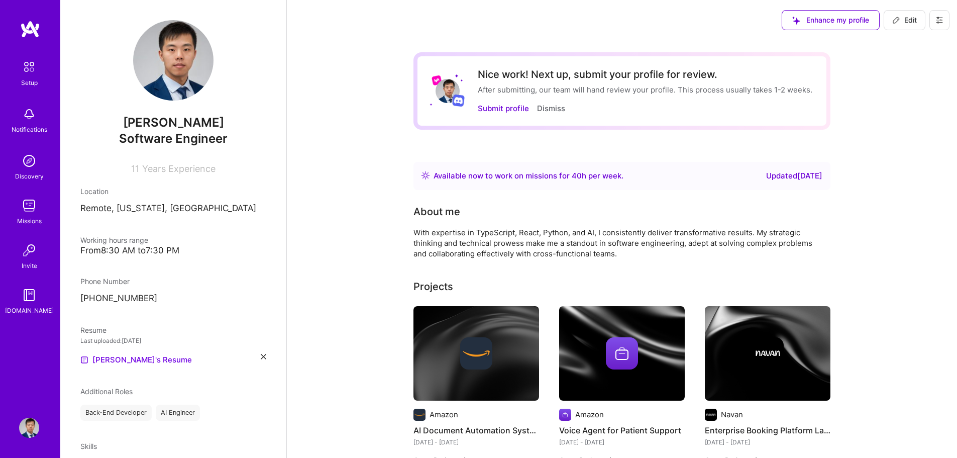
click at [891, 17] on button "Edit" at bounding box center [905, 20] width 42 height 20
select select "Right Now"
select select "US"
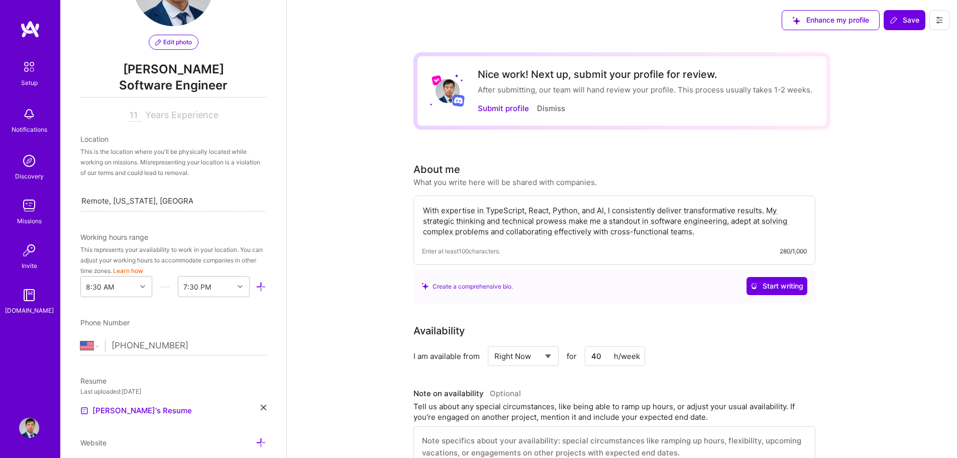
scroll to position [70, 0]
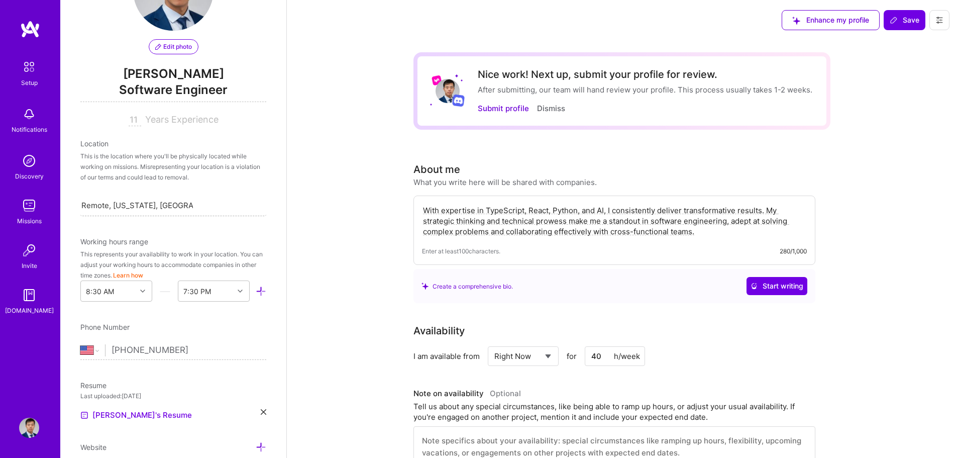
click at [130, 199] on div "Remote, [US_STATE], [GEOGRAPHIC_DATA] Remote, [US_STATE], [GEOGRAPHIC_DATA]" at bounding box center [137, 205] width 112 height 13
click at [130, 202] on input "Remote, [US_STATE], [GEOGRAPHIC_DATA]" at bounding box center [137, 205] width 112 height 11
click at [200, 208] on div "Search location..." at bounding box center [173, 204] width 186 height 21
click at [182, 205] on div "Search location..." at bounding box center [173, 204] width 186 height 21
type input "[GEOGRAPHIC_DATA]"
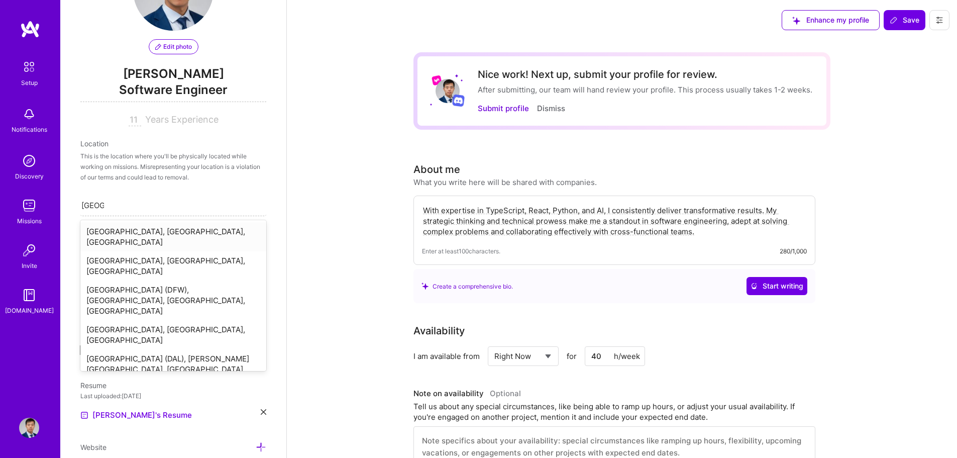
click at [144, 228] on div "[GEOGRAPHIC_DATA], [GEOGRAPHIC_DATA], [GEOGRAPHIC_DATA]" at bounding box center [173, 236] width 186 height 29
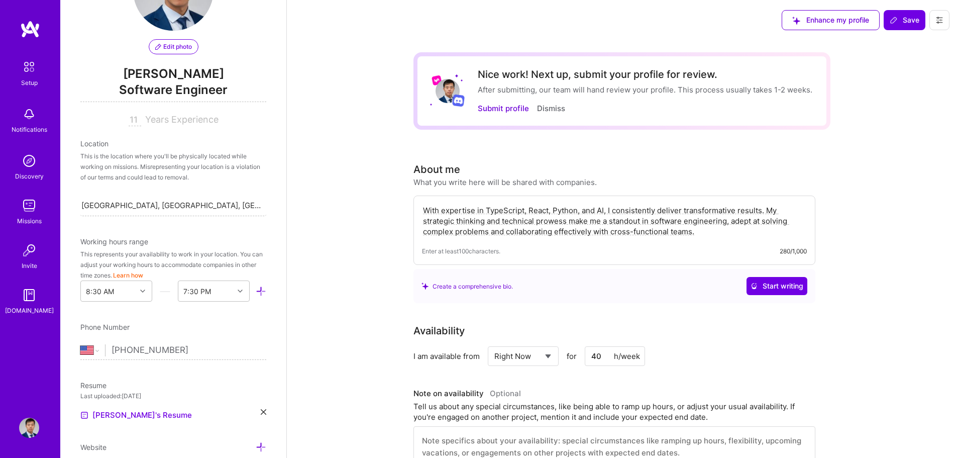
click at [129, 229] on div "Edit photo [PERSON_NAME] Software Engineer 11 Years Experience Location This is…" at bounding box center [173, 229] width 226 height 458
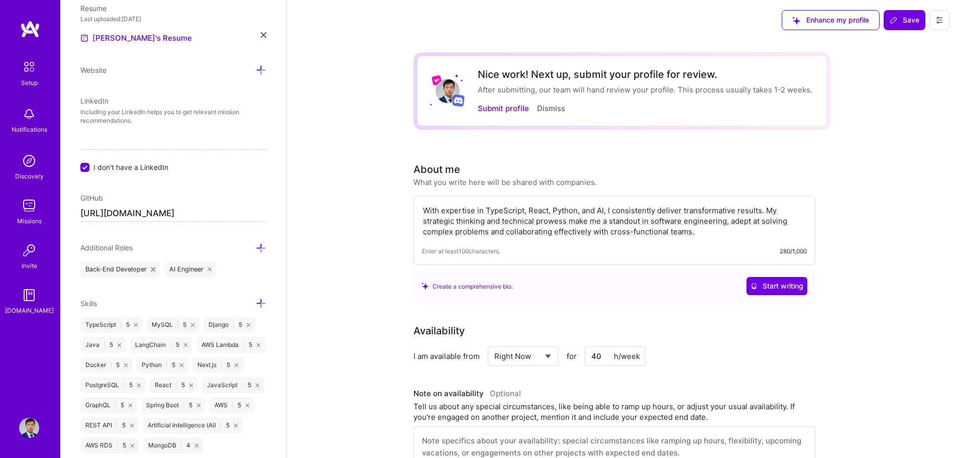
scroll to position [522, 0]
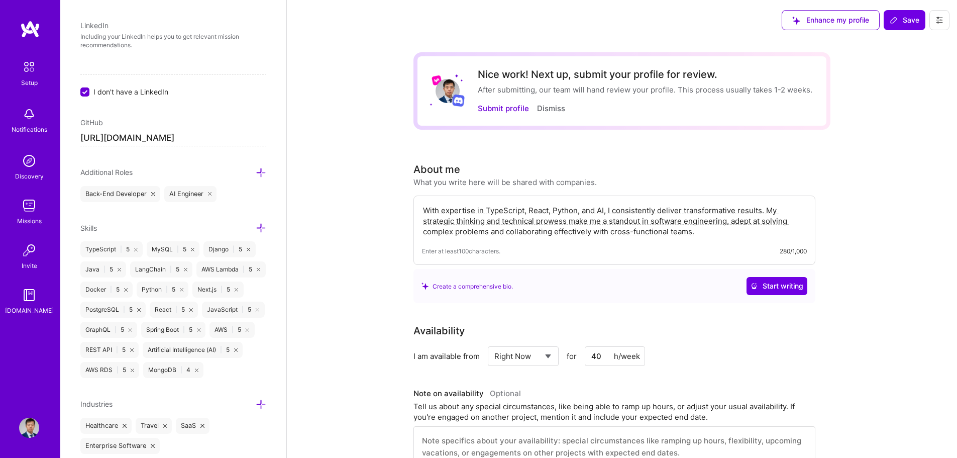
click at [162, 217] on div "Edit photo [PERSON_NAME] Software Engineer 11 Years Experience Location This is…" at bounding box center [173, 229] width 226 height 458
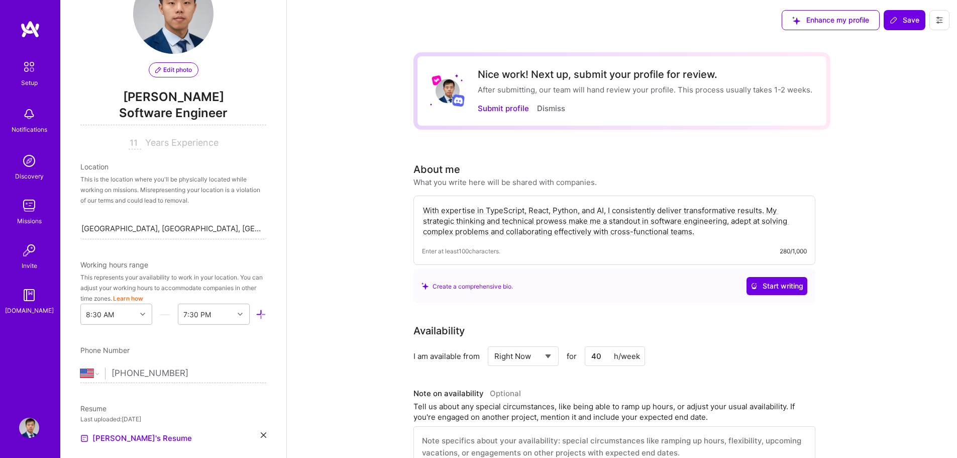
scroll to position [0, 0]
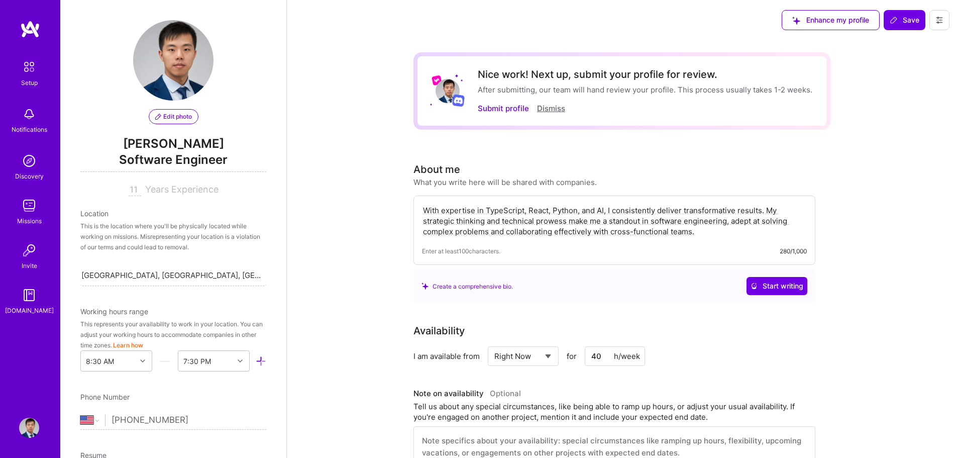
click at [543, 110] on button "Dismiss" at bounding box center [551, 108] width 28 height 11
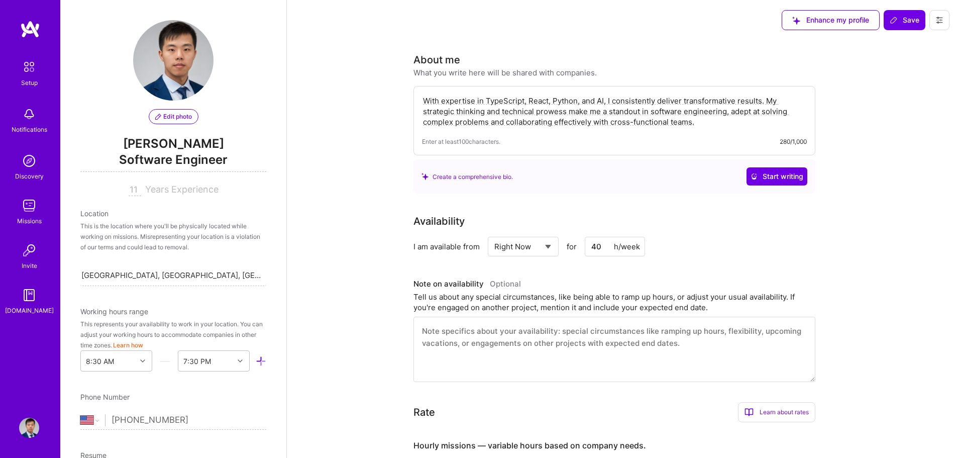
click at [164, 60] on img at bounding box center [173, 60] width 80 height 80
click at [168, 112] on span "Edit photo" at bounding box center [173, 116] width 37 height 9
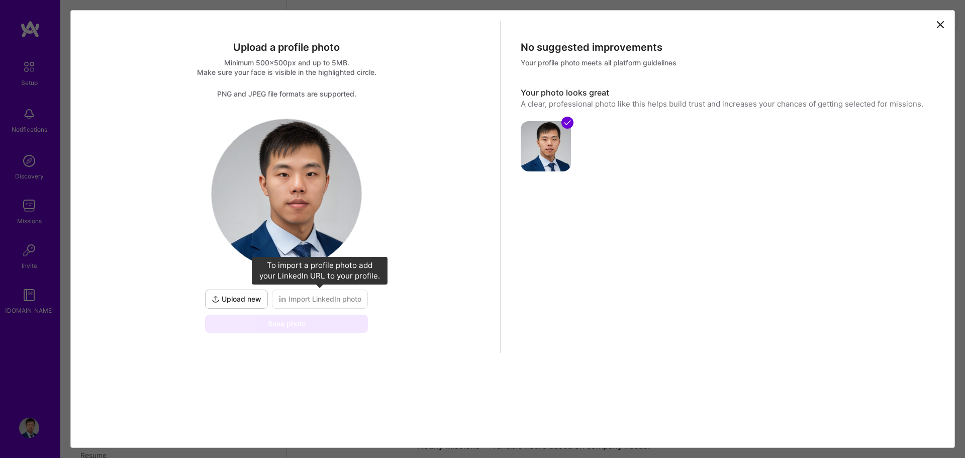
click at [294, 297] on span "Import LinkedIn photo" at bounding box center [319, 299] width 83 height 10
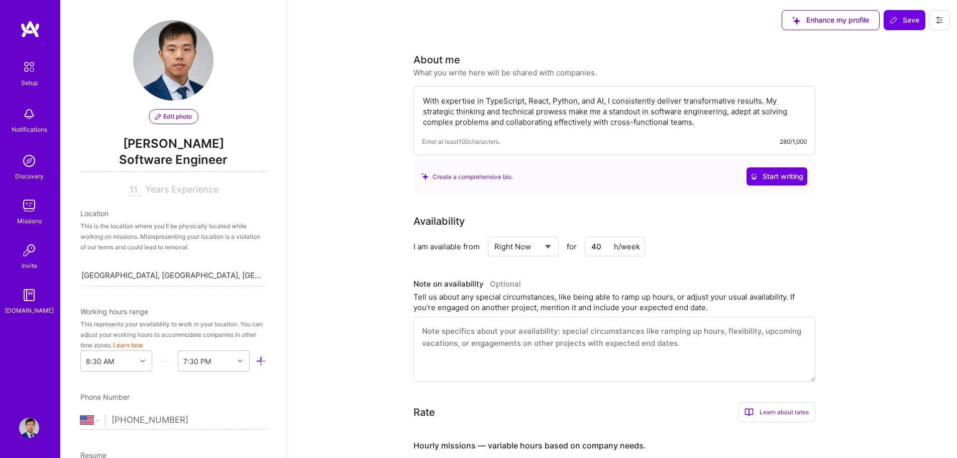
click at [183, 115] on span "Edit photo" at bounding box center [173, 116] width 37 height 9
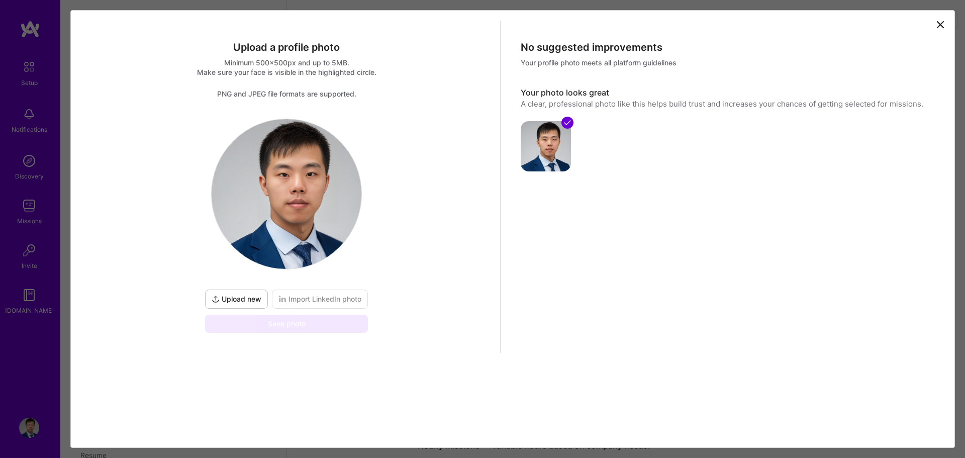
click at [272, 322] on div "Save photo" at bounding box center [286, 323] width 163 height 18
click at [554, 125] on img at bounding box center [545, 146] width 50 height 50
click at [535, 163] on img at bounding box center [545, 146] width 50 height 50
click at [553, 135] on img at bounding box center [545, 146] width 50 height 50
click at [571, 121] on span at bounding box center [567, 123] width 12 height 12
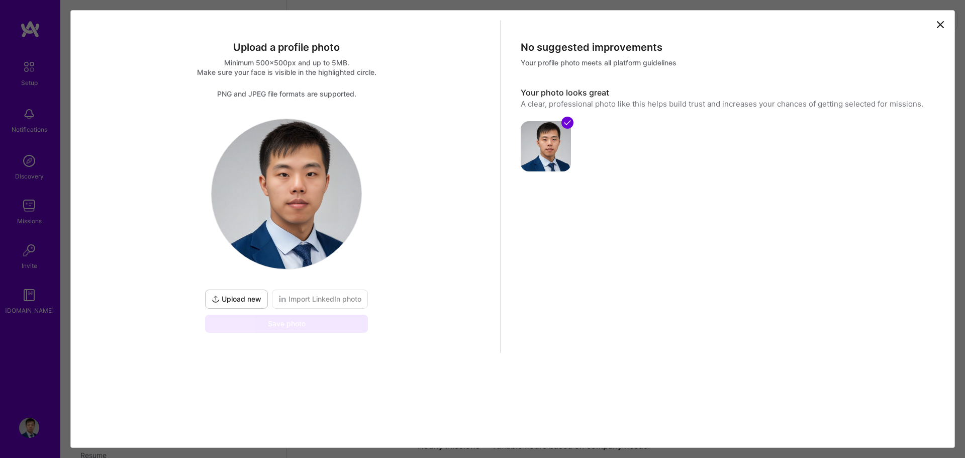
click at [574, 121] on div at bounding box center [725, 140] width 411 height 62
drag, startPoint x: 627, startPoint y: 123, endPoint x: 670, endPoint y: 137, distance: 45.0
click at [668, 137] on div at bounding box center [725, 140] width 411 height 62
drag, startPoint x: 685, startPoint y: 112, endPoint x: 894, endPoint y: 67, distance: 214.1
click at [734, 110] on div at bounding box center [725, 140] width 411 height 62
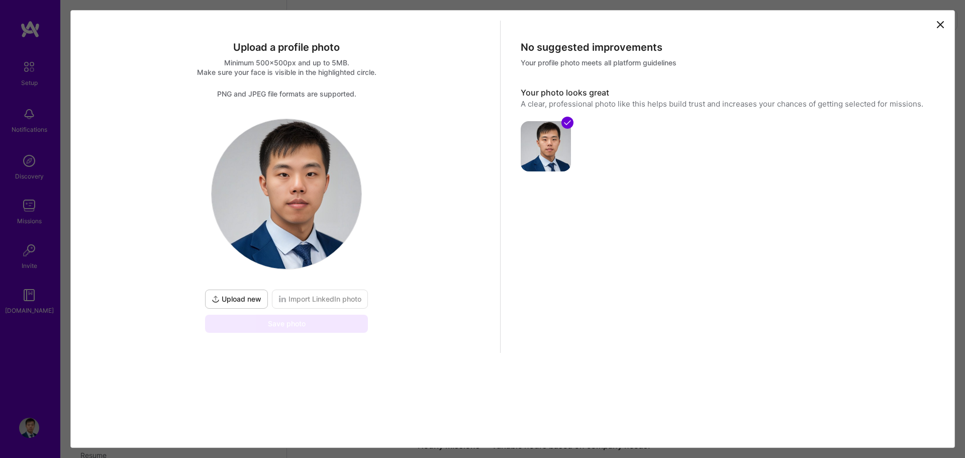
click at [940, 27] on icon at bounding box center [940, 25] width 12 height 12
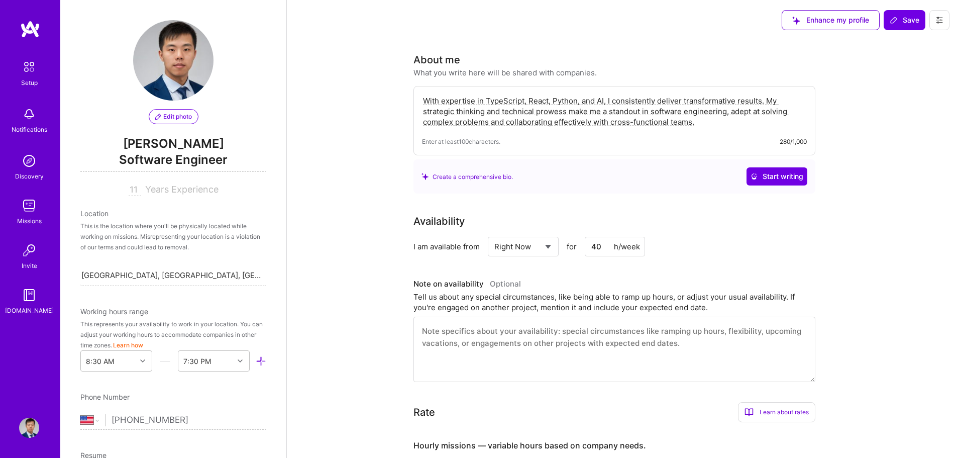
click at [930, 23] on button at bounding box center [939, 20] width 20 height 20
click at [557, 38] on div "Enhance my profile Save Settings Payment method Log Out" at bounding box center [622, 20] width 670 height 40
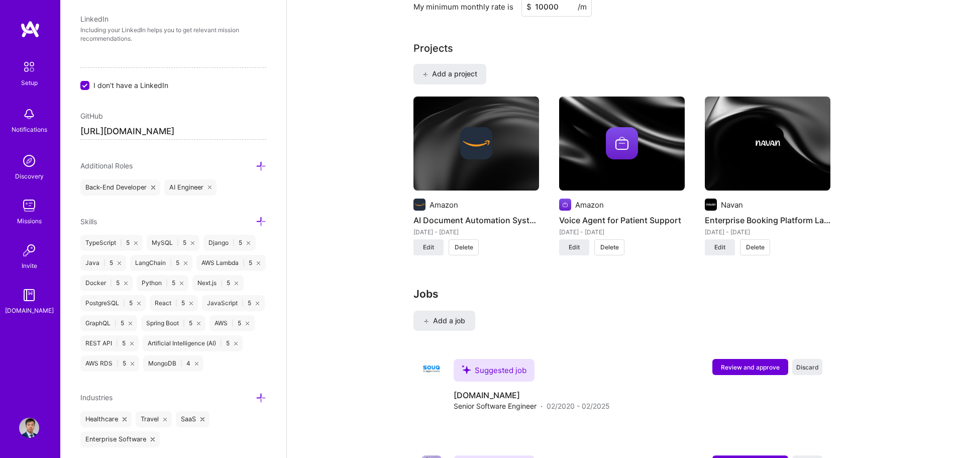
scroll to position [578, 0]
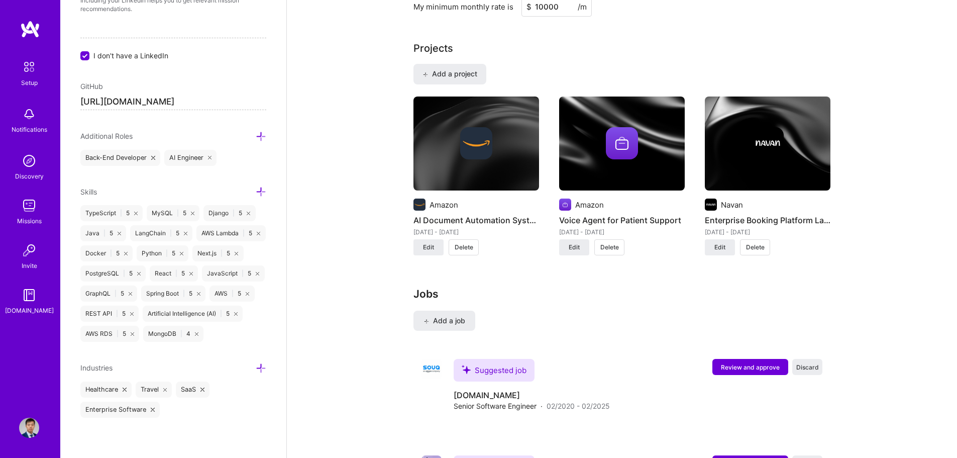
click at [30, 67] on img at bounding box center [29, 66] width 21 height 21
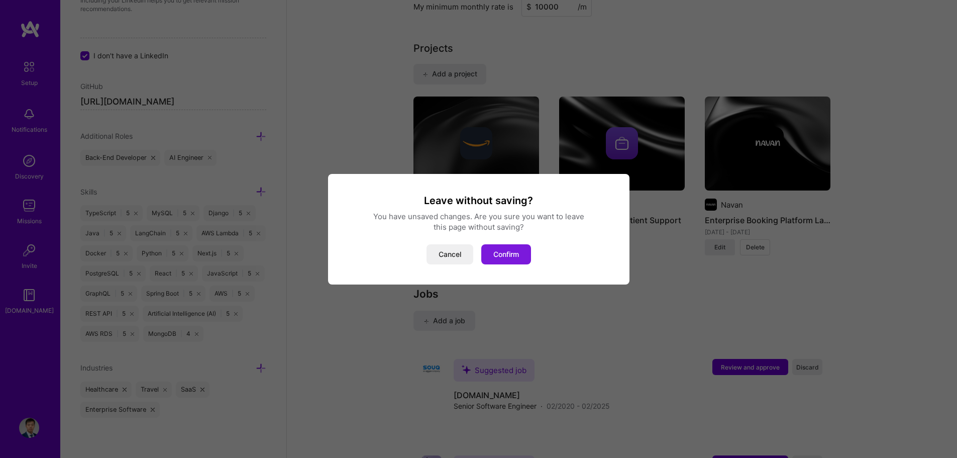
click at [500, 250] on button "Confirm" at bounding box center [506, 254] width 50 height 20
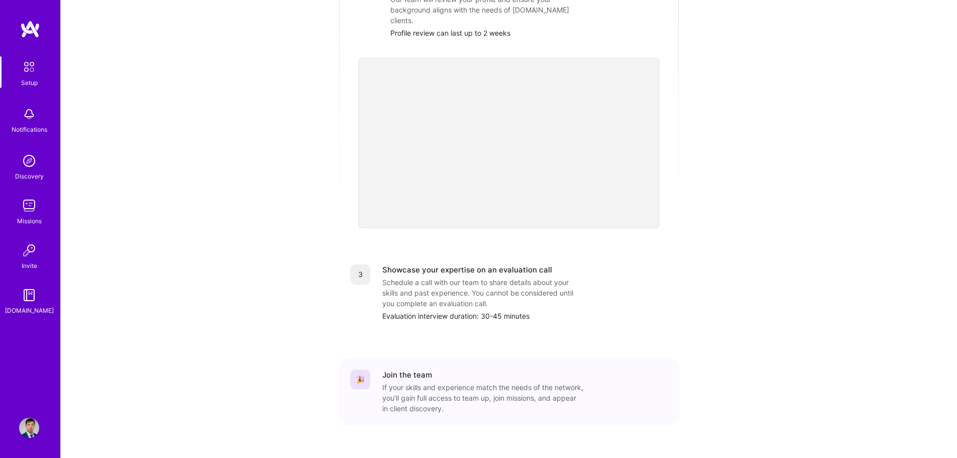
scroll to position [283, 0]
click at [781, 202] on div "Getting started as an [DOMAIN_NAME] Builder Complete the steps below to request…" at bounding box center [508, 98] width 623 height 747
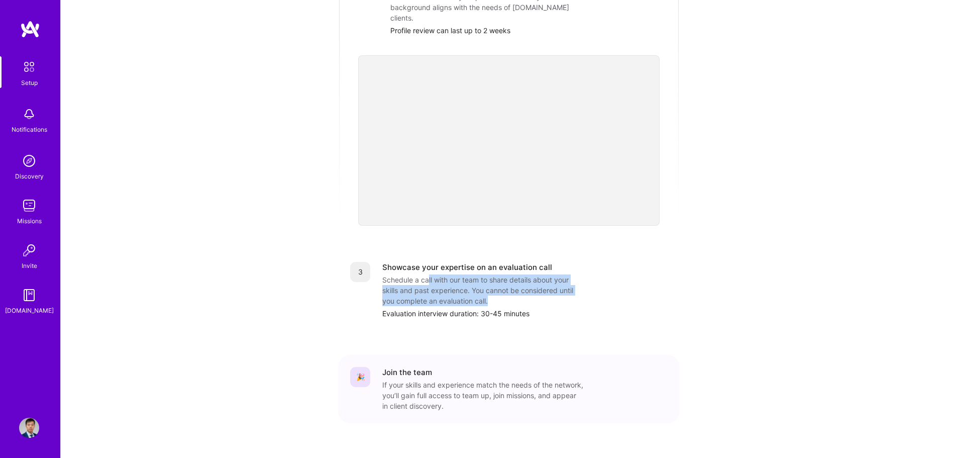
drag, startPoint x: 567, startPoint y: 284, endPoint x: 429, endPoint y: 253, distance: 141.6
click at [429, 274] on div "Schedule a call with our team to share details about your skills and past exper…" at bounding box center [482, 290] width 201 height 32
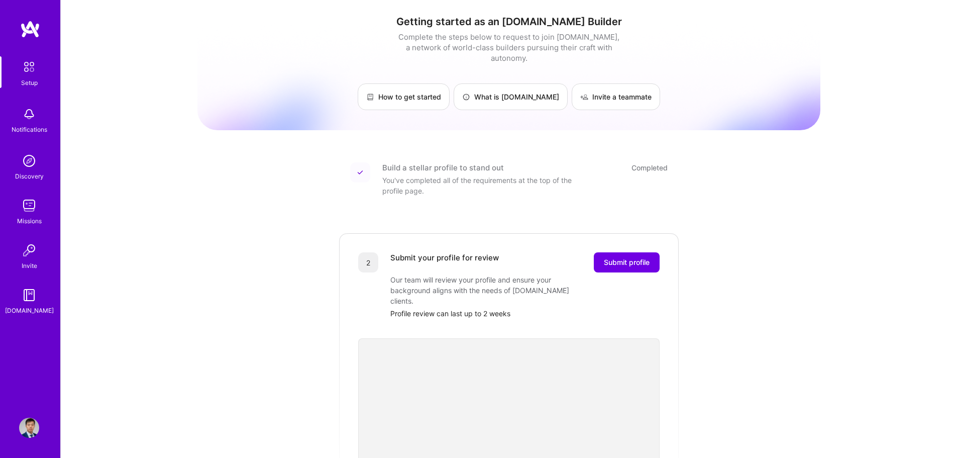
click at [41, 430] on link "Profile" at bounding box center [29, 427] width 25 height 20
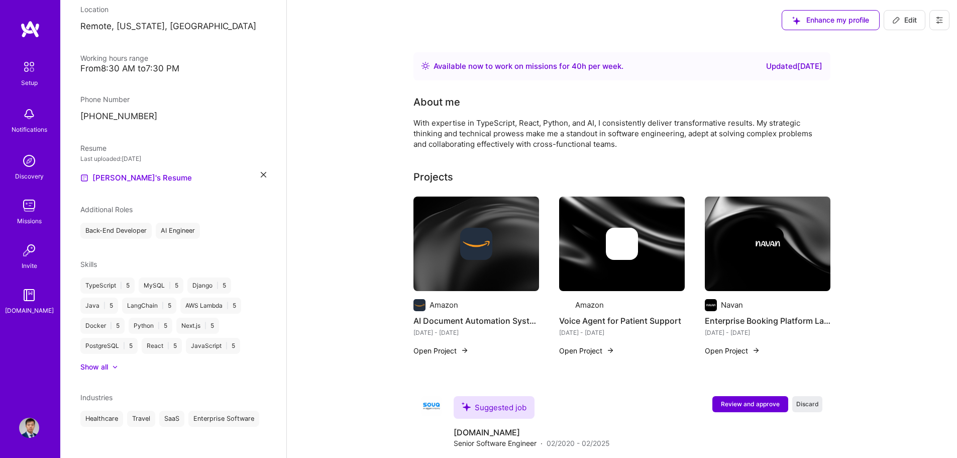
scroll to position [211, 0]
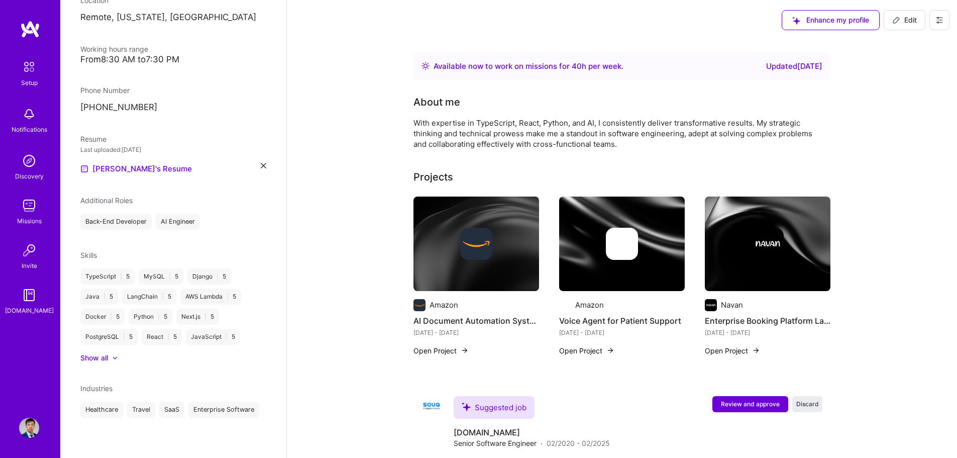
click at [914, 22] on span "Edit" at bounding box center [904, 20] width 25 height 10
select select "US"
select select "Right Now"
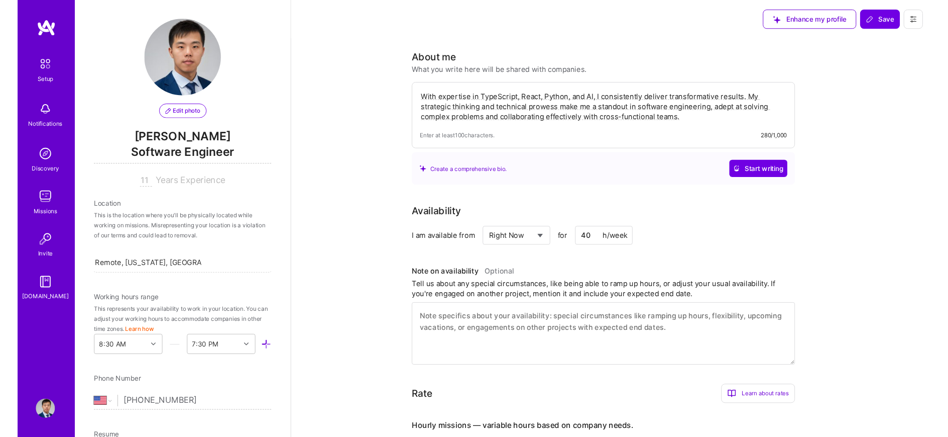
scroll to position [0, 0]
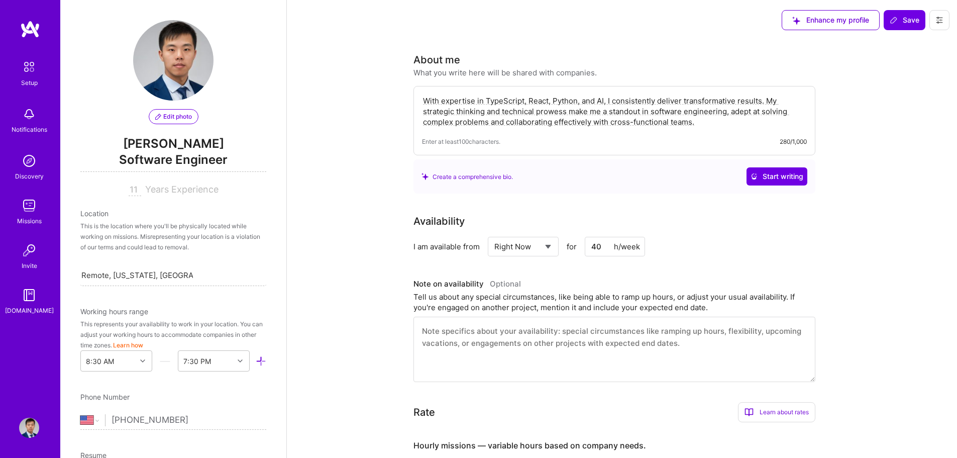
click at [171, 114] on span "Edit photo" at bounding box center [173, 116] width 37 height 9
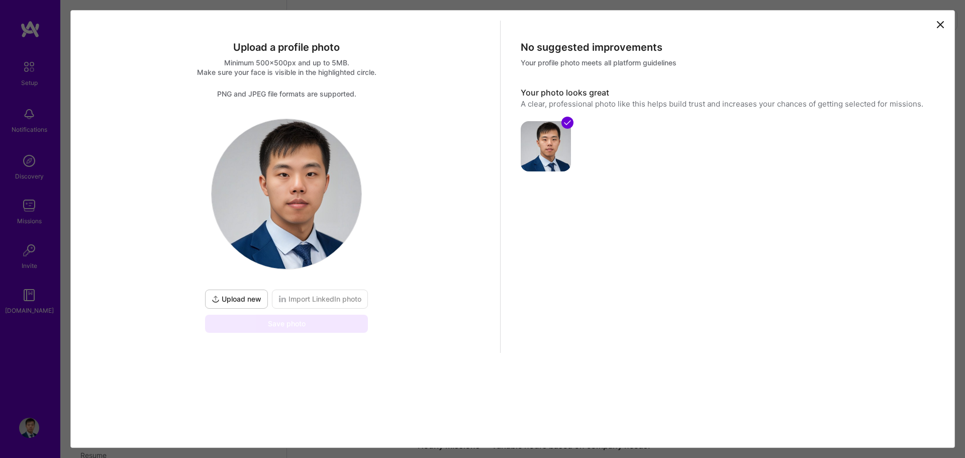
click at [230, 306] on button "Upload new" at bounding box center [236, 298] width 63 height 19
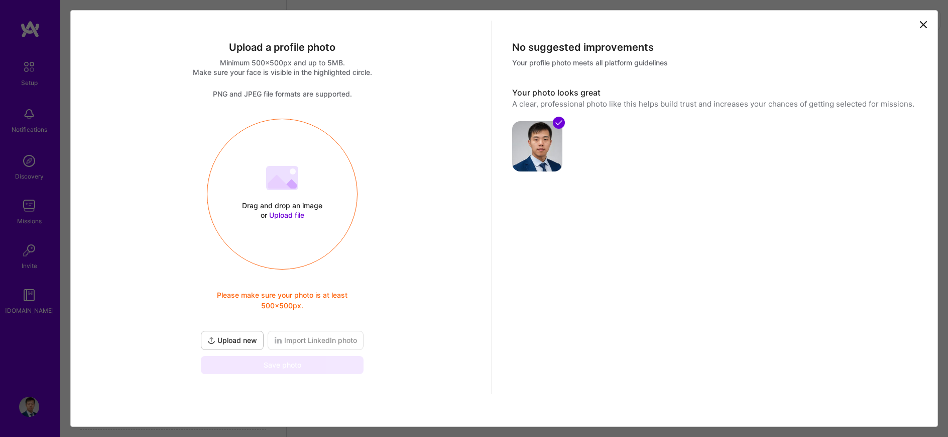
click at [220, 341] on span "Upload new" at bounding box center [232, 340] width 50 height 10
click at [248, 343] on span "Upload new" at bounding box center [232, 340] width 50 height 10
click at [224, 343] on span "Upload new" at bounding box center [232, 340] width 50 height 10
click at [232, 346] on button "Upload new" at bounding box center [232, 340] width 63 height 19
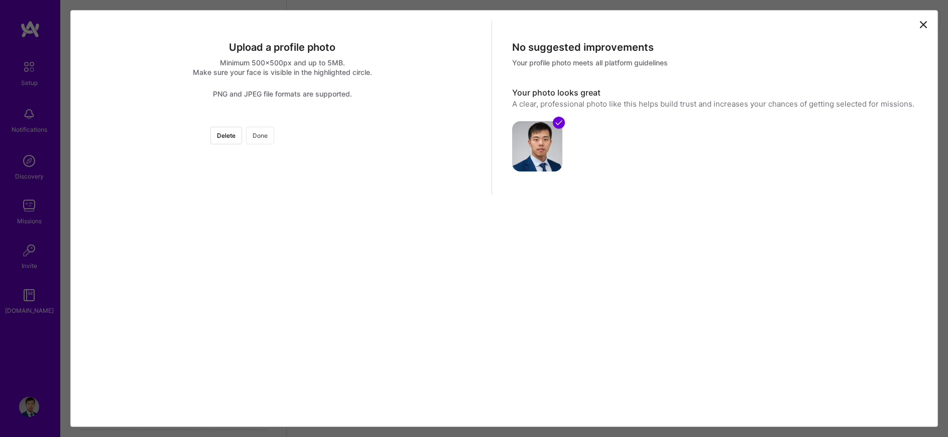
click at [274, 133] on button "Done" at bounding box center [260, 136] width 28 height 18
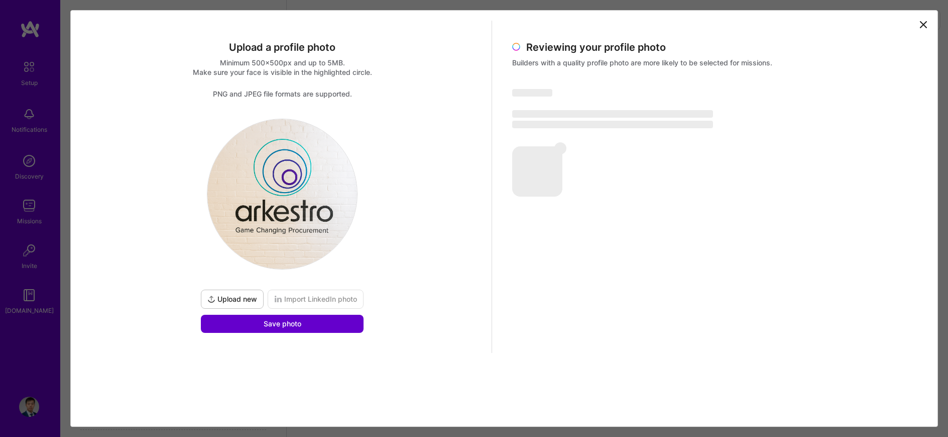
click at [329, 331] on button "Save photo" at bounding box center [282, 323] width 163 height 18
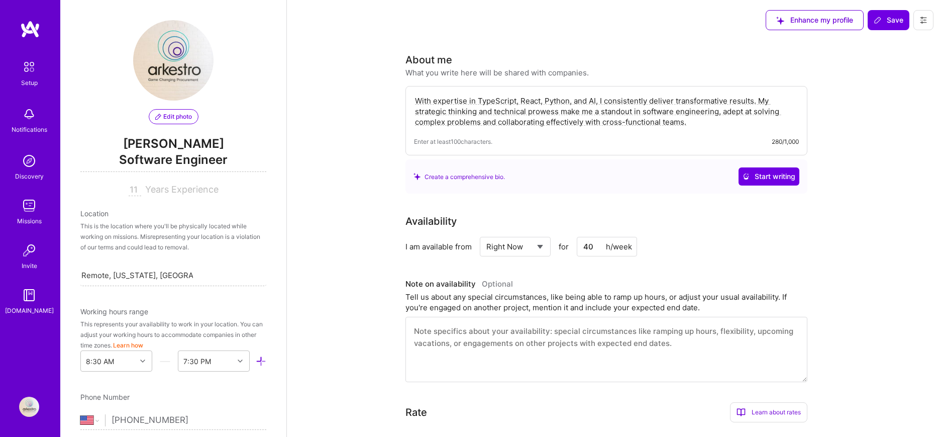
click at [155, 119] on icon at bounding box center [158, 117] width 6 height 6
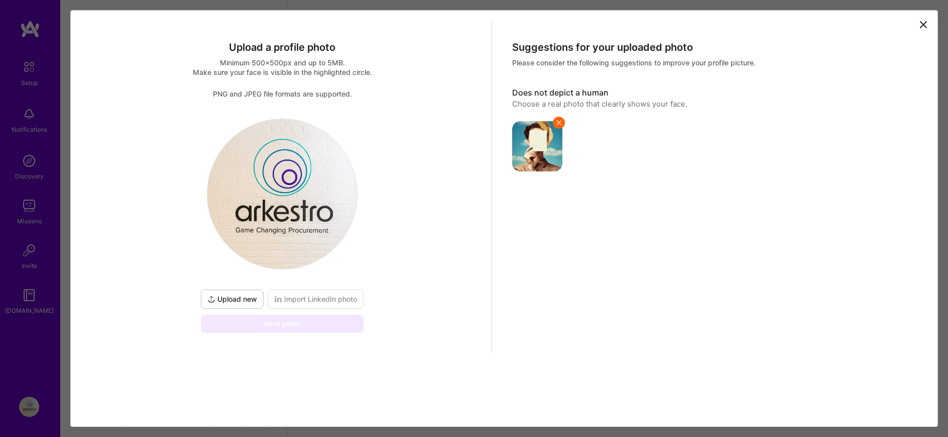
click at [249, 301] on span "Upload new" at bounding box center [232, 299] width 50 height 10
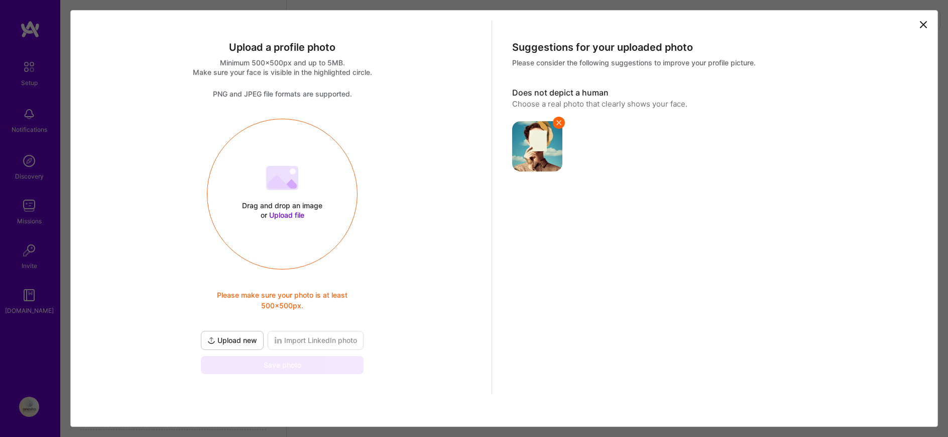
click at [529, 153] on img at bounding box center [537, 146] width 50 height 50
drag, startPoint x: 529, startPoint y: 153, endPoint x: 370, endPoint y: 307, distance: 221.7
click at [370, 307] on div "Upload a profile photo Minimum 500x500px and up to 5MB. Make sure your face is …" at bounding box center [504, 217] width 862 height 393
click at [279, 317] on div "Drag and drop an image or Upload file Upload file Please make sure your photo i…" at bounding box center [282, 246] width 167 height 255
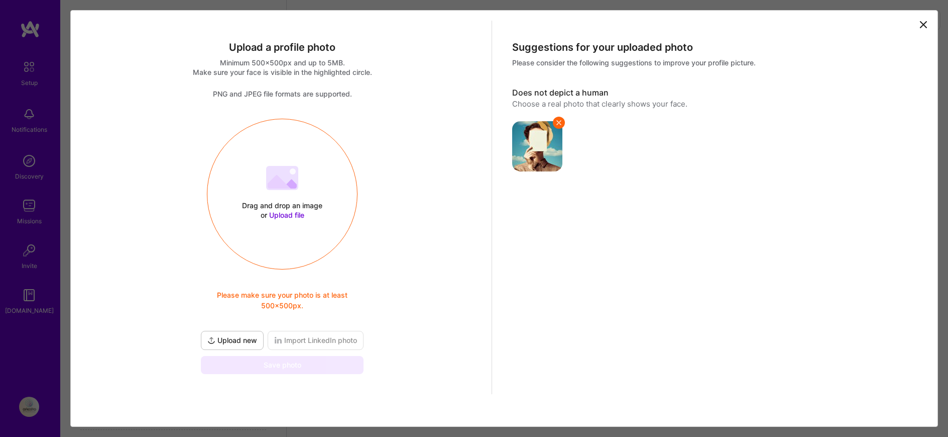
click at [539, 131] on img at bounding box center [537, 146] width 50 height 50
click at [555, 122] on icon at bounding box center [559, 123] width 8 height 8
click at [617, 114] on div at bounding box center [713, 140] width 403 height 62
drag, startPoint x: 620, startPoint y: 106, endPoint x: 507, endPoint y: 105, distance: 112.5
click at [507, 105] on div "Suggestions for your uploaded photo Please consider the following suggestions t…" at bounding box center [714, 217] width 444 height 393
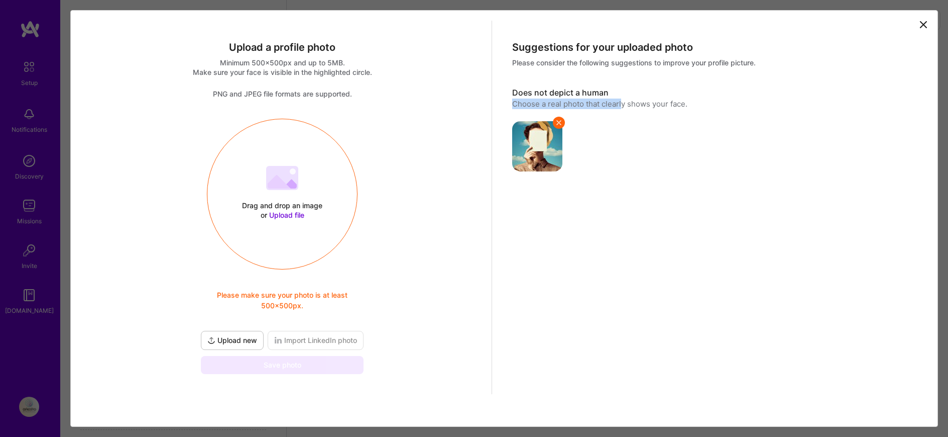
click at [507, 105] on div "Suggestions for your uploaded photo Please consider the following suggestions t…" at bounding box center [714, 217] width 444 height 393
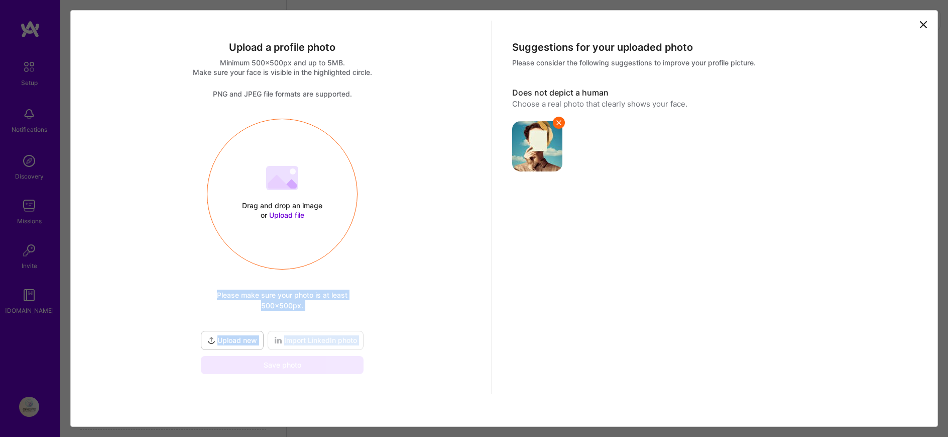
drag, startPoint x: 303, startPoint y: 235, endPoint x: 225, endPoint y: 356, distance: 144.0
click at [225, 356] on div "Drag and drop an image or Upload file Upload file Please make sure your photo i…" at bounding box center [282, 246] width 167 height 255
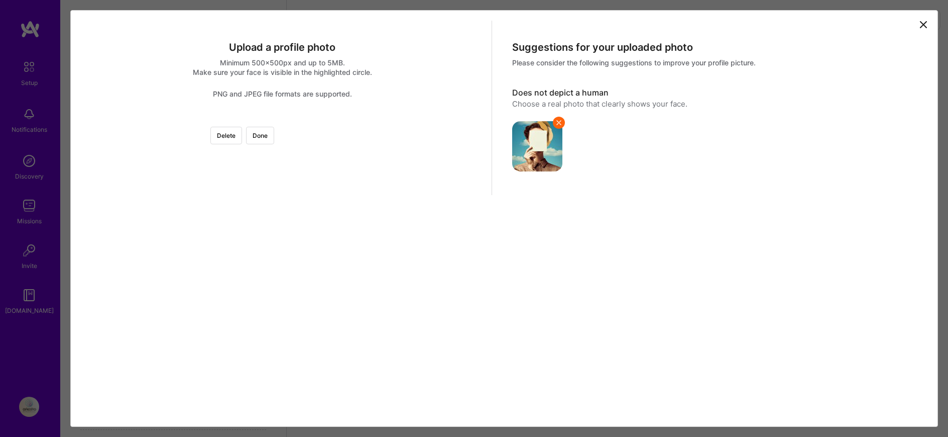
scroll to position [8, 0]
click at [242, 127] on button "Delete" at bounding box center [226, 136] width 32 height 18
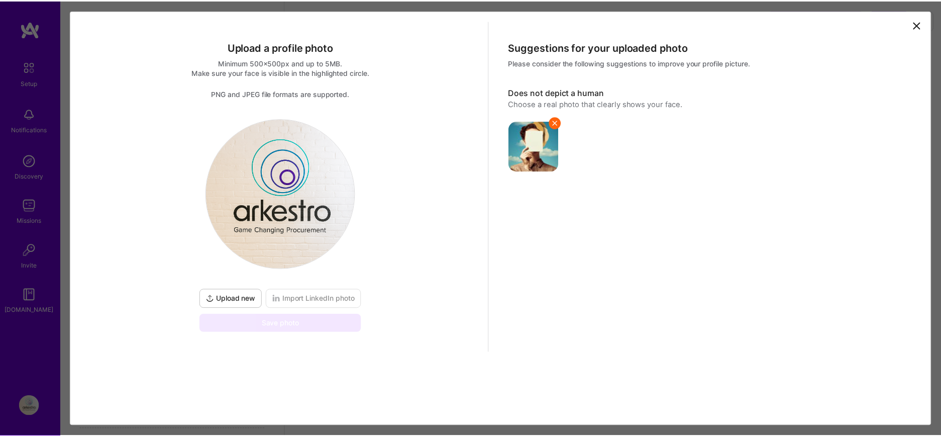
scroll to position [0, 0]
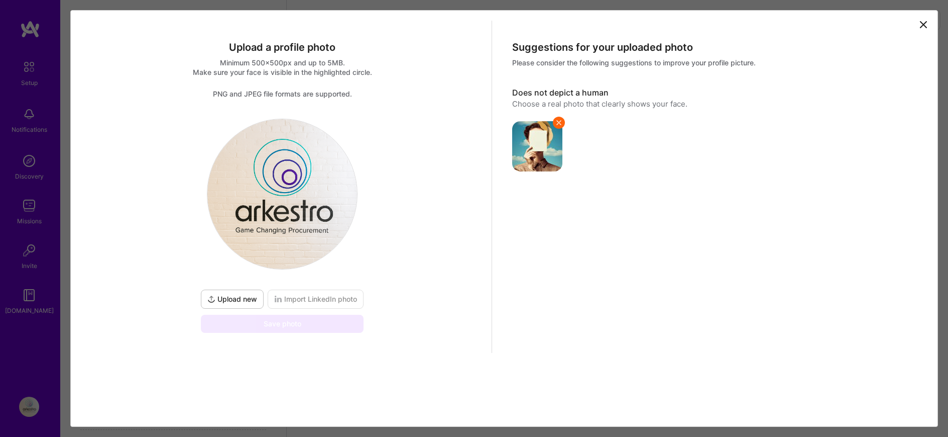
click at [558, 121] on icon at bounding box center [559, 123] width 8 height 8
click at [923, 23] on icon at bounding box center [924, 25] width 12 height 12
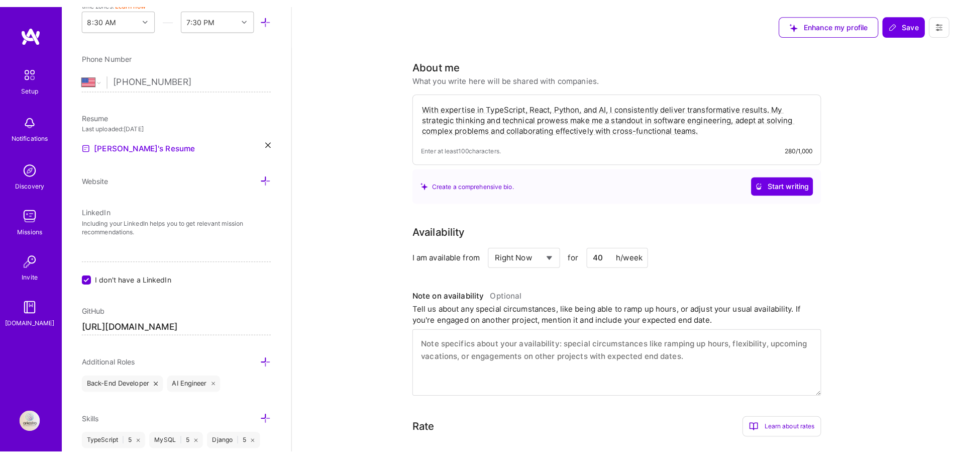
scroll to position [147, 0]
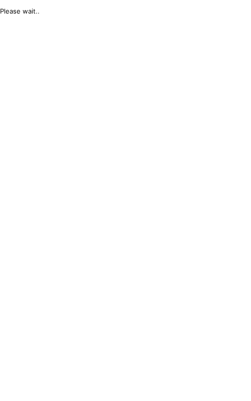
click at [109, 22] on html "Please wait.." at bounding box center [125, 11] width 251 height 22
